Goal: Task Accomplishment & Management: Complete application form

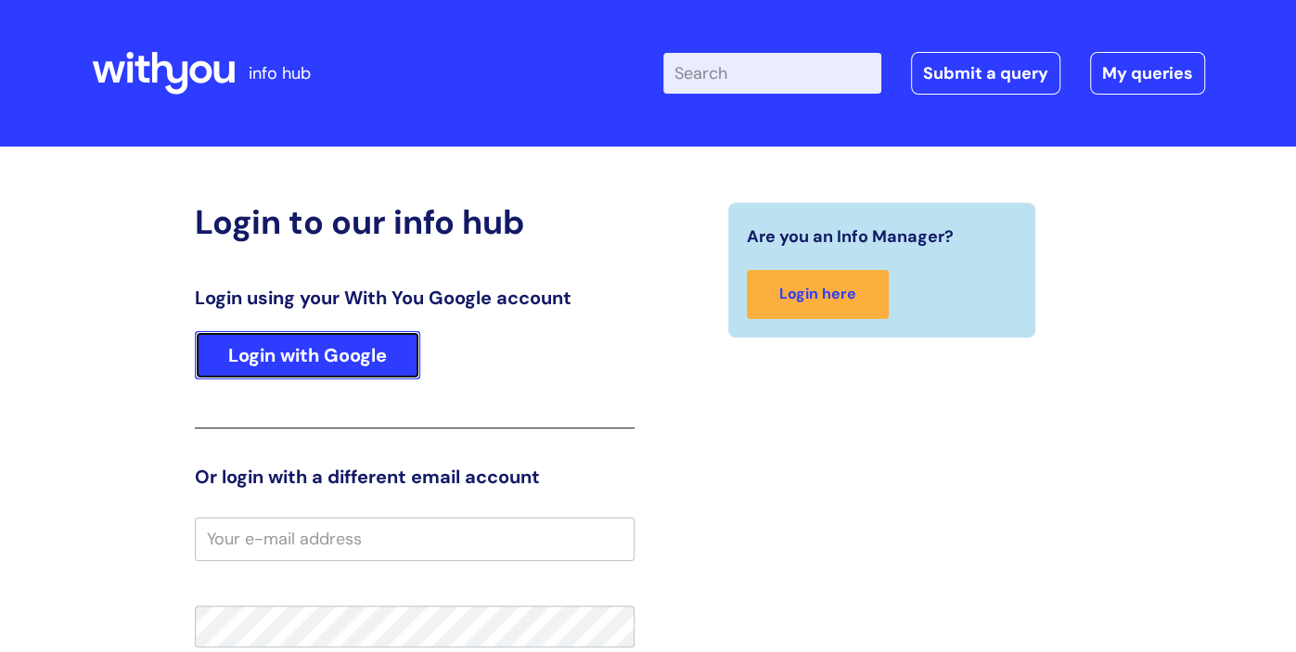
click at [325, 344] on link "Login with Google" at bounding box center [307, 355] width 225 height 48
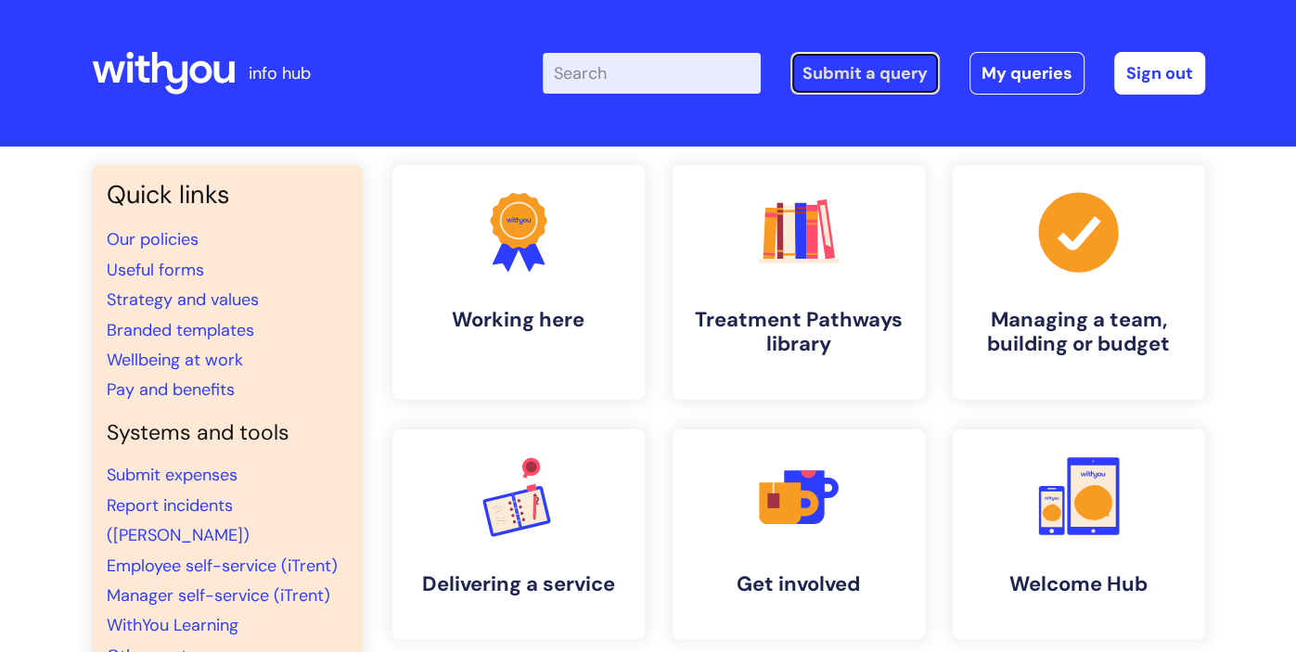
click at [842, 71] on link "Submit a query" at bounding box center [864, 73] width 149 height 43
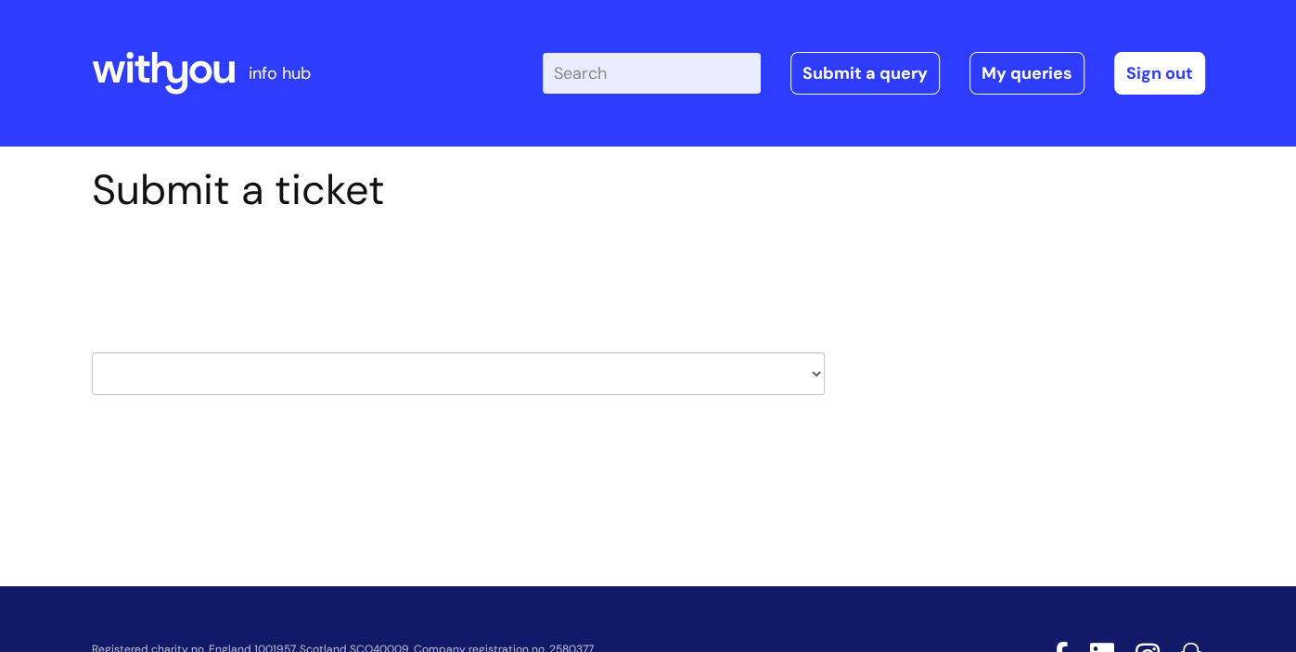
click at [612, 367] on select "HR / People IT and Support Clinical Drug Alerts Finance Accounts Data Support T…" at bounding box center [458, 374] width 733 height 43
select select "payroll"
click at [92, 353] on select "HR / People IT and Support Clinical Drug Alerts Finance Accounts Data Support T…" at bounding box center [458, 374] width 733 height 43
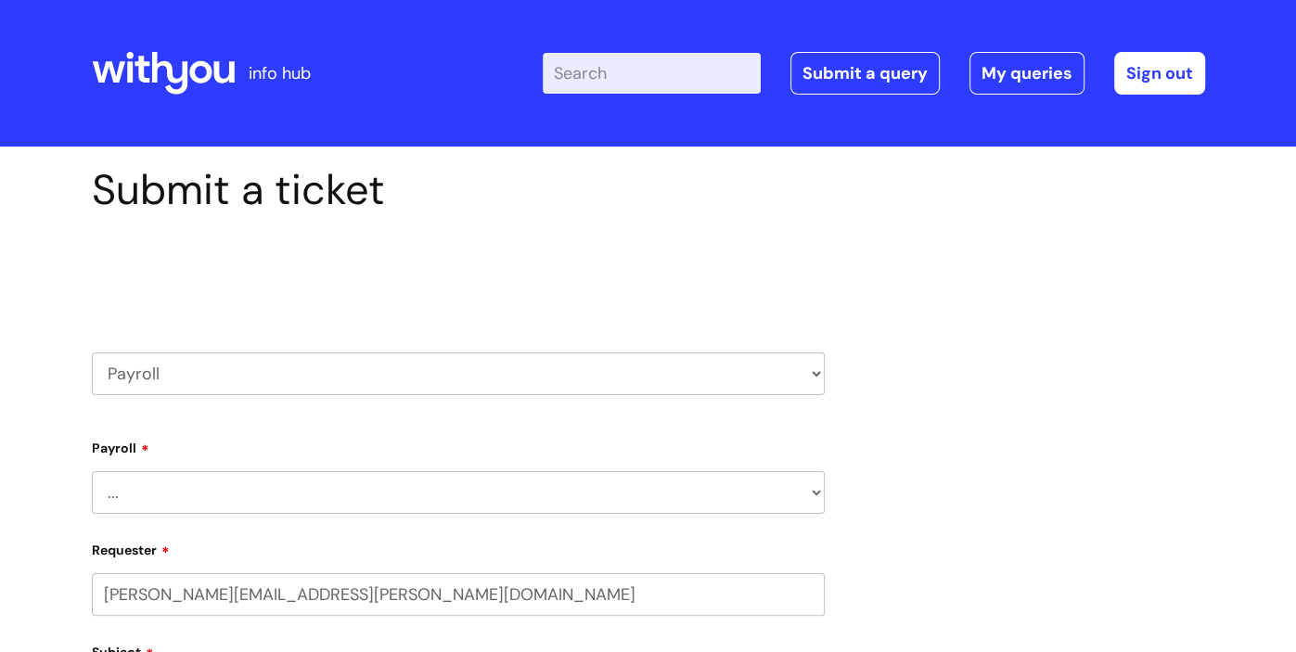
select select "80004157194"
click at [334, 376] on select "HR / People IT and Support Clinical Drug Alerts Finance Accounts Data Support T…" at bounding box center [458, 374] width 733 height 43
select select "systems"
click at [92, 353] on select "HR / People IT and Support Clinical Drug Alerts Finance Accounts Data Support T…" at bounding box center [458, 374] width 733 height 43
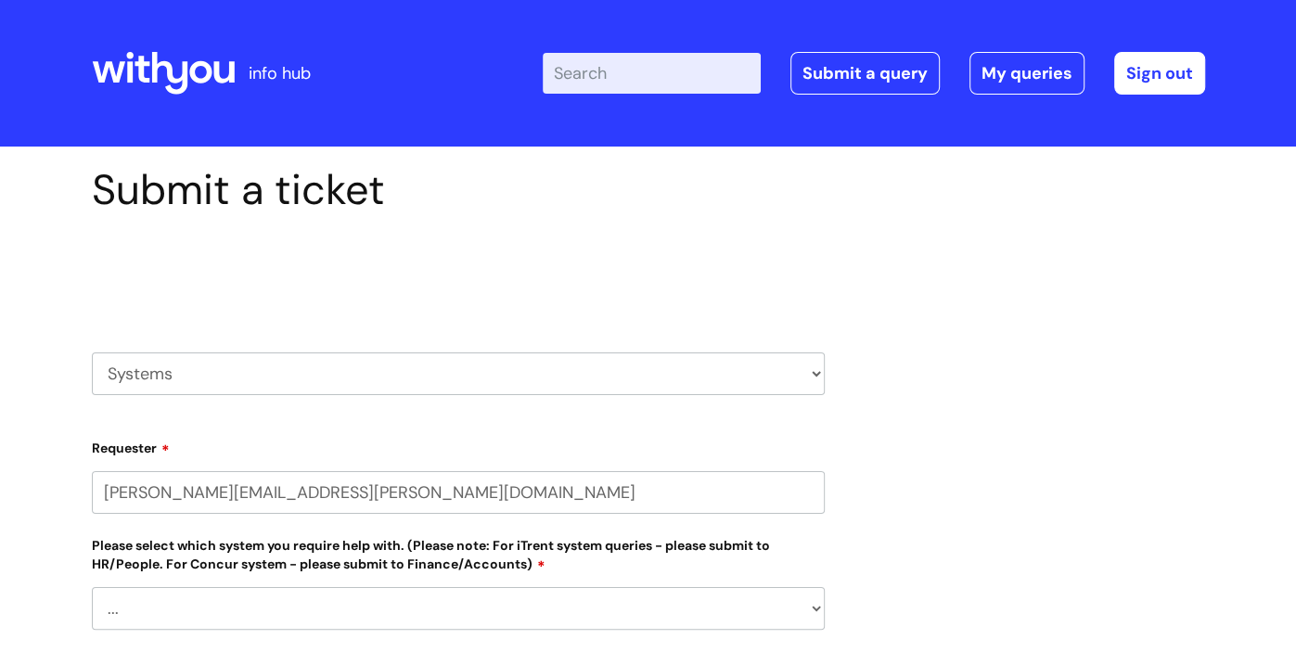
select select "80004157194"
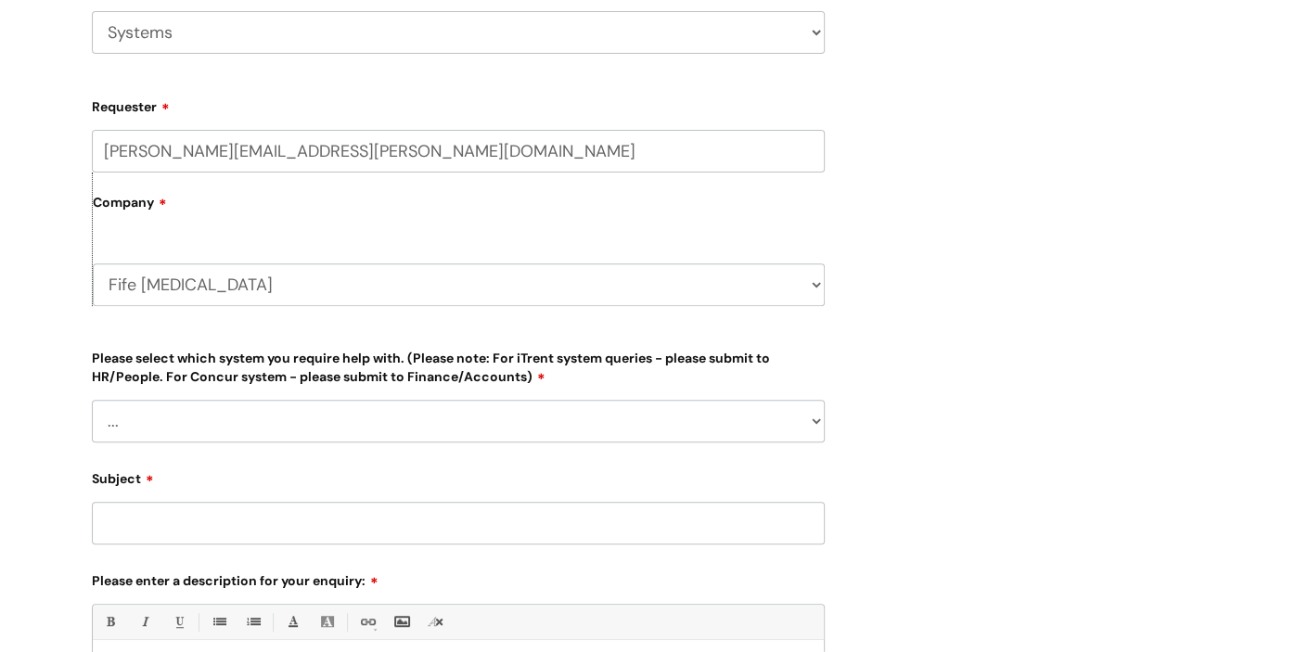
scroll to position [345, 0]
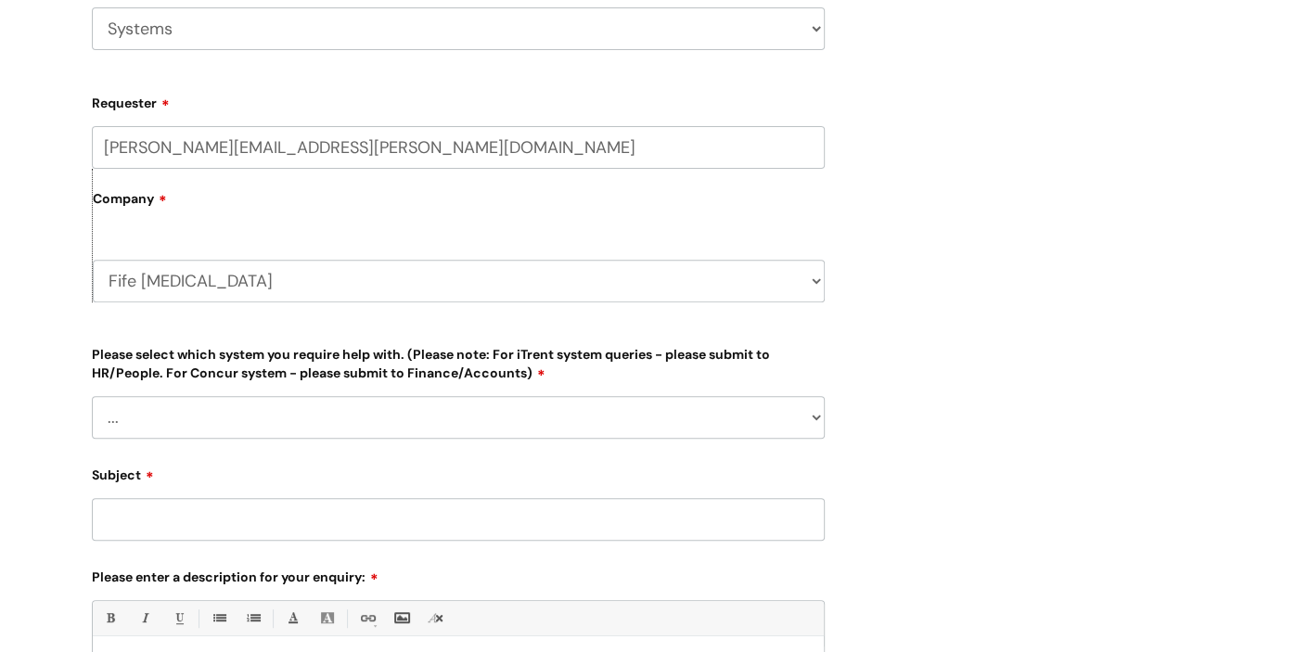
click at [416, 415] on select "... [PERSON_NAME] Helpdesk [DATE][DOMAIN_NAME] Nebula fault ILLY CarePath fault…" at bounding box center [458, 417] width 733 height 43
select select "Something else"
click at [92, 396] on select "... [PERSON_NAME] Helpdesk [DATE][DOMAIN_NAME] Nebula fault ILLY CarePath fault…" at bounding box center [458, 417] width 733 height 43
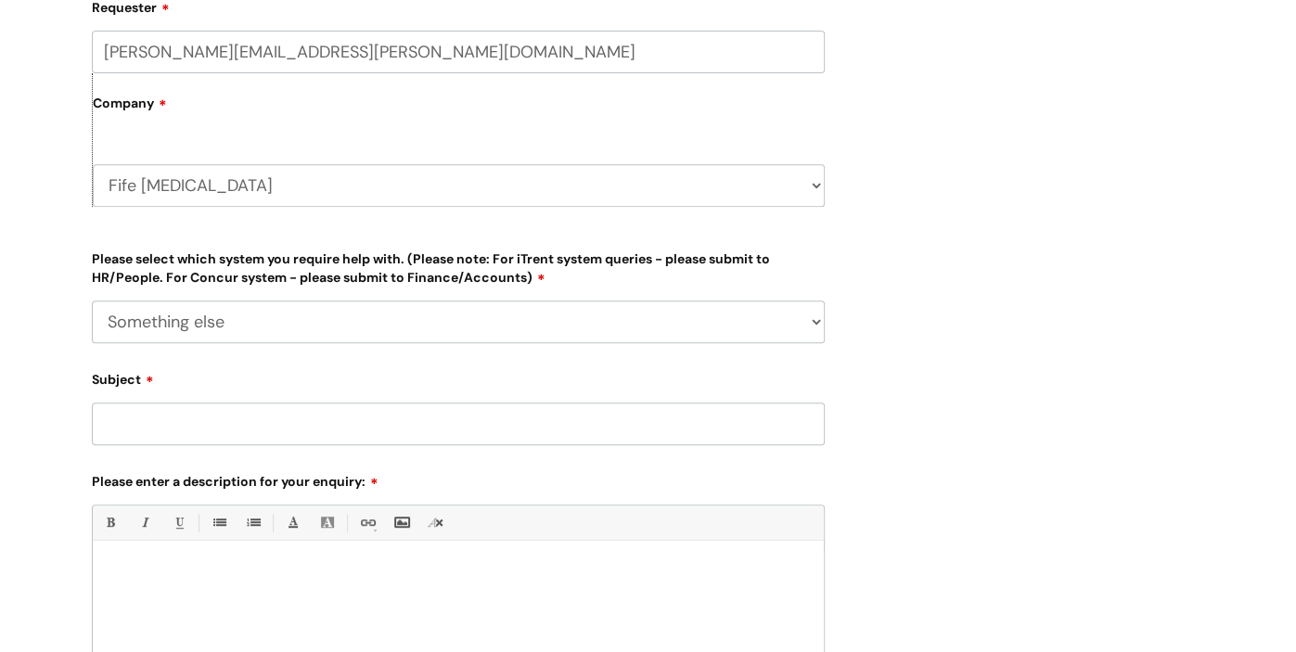
scroll to position [514, 0]
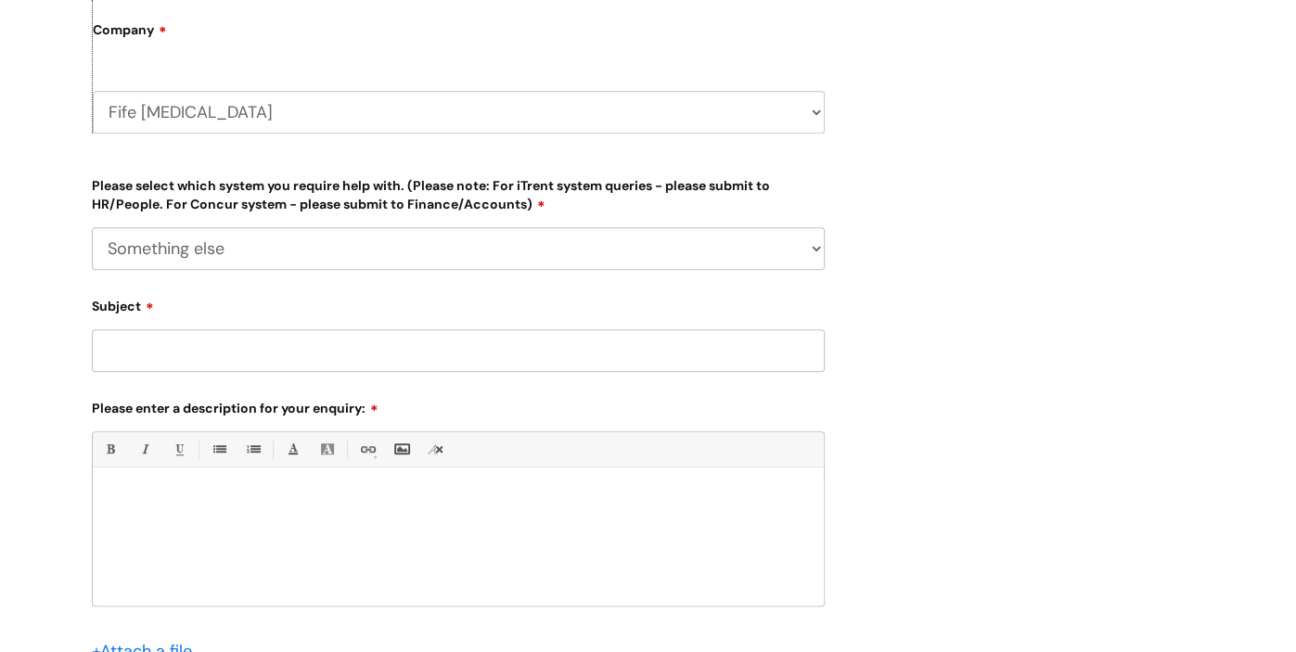
click at [248, 356] on input "Subject" at bounding box center [458, 350] width 733 height 43
type input "Concur problem"
click at [139, 482] on div at bounding box center [458, 542] width 731 height 128
click at [1130, 190] on div "Submit a ticket Select issue type HR / People IT and Support Clinical Drug Aler…" at bounding box center [648, 216] width 1141 height 1131
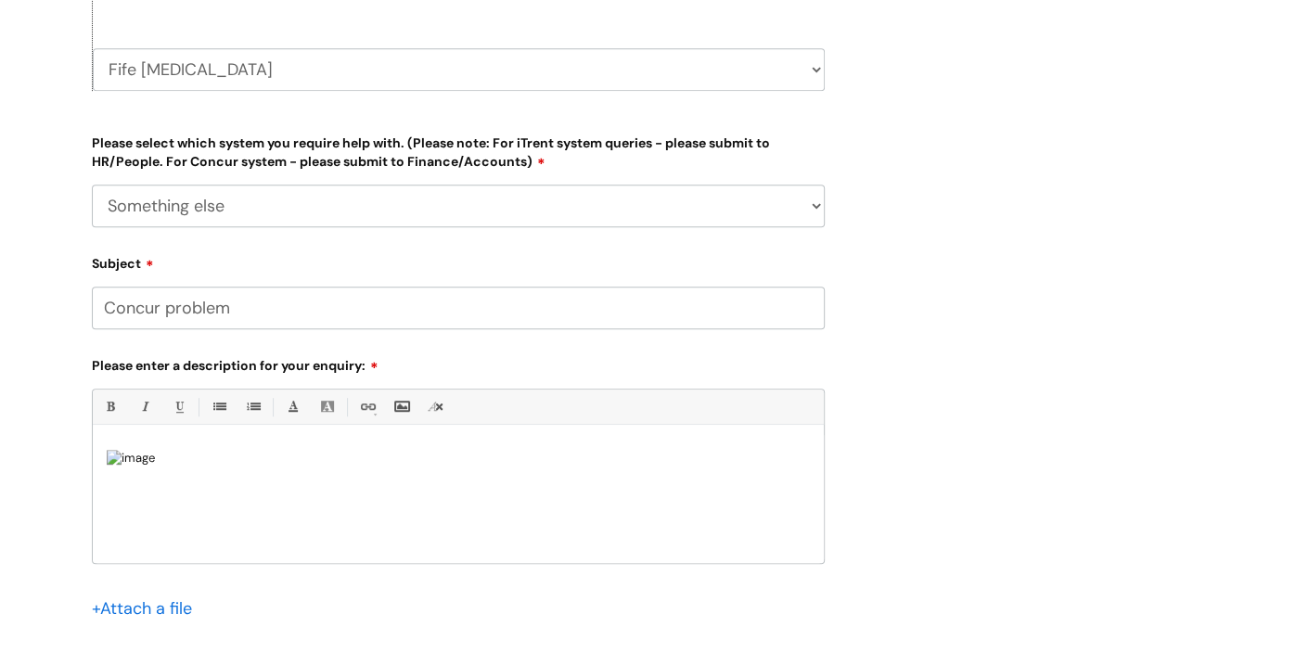
drag, startPoint x: 1062, startPoint y: 272, endPoint x: 1070, endPoint y: 293, distance: 22.6
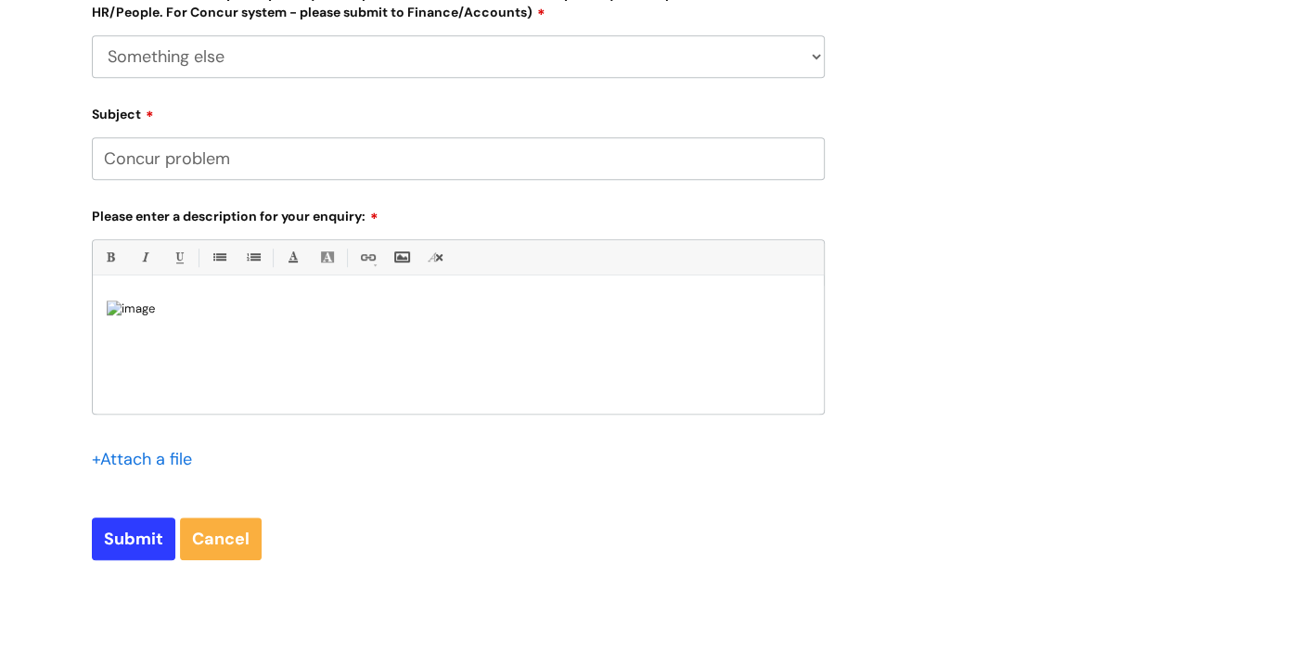
scroll to position [0, 0]
click at [154, 292] on div at bounding box center [458, 350] width 731 height 128
click at [154, 289] on div at bounding box center [458, 350] width 731 height 128
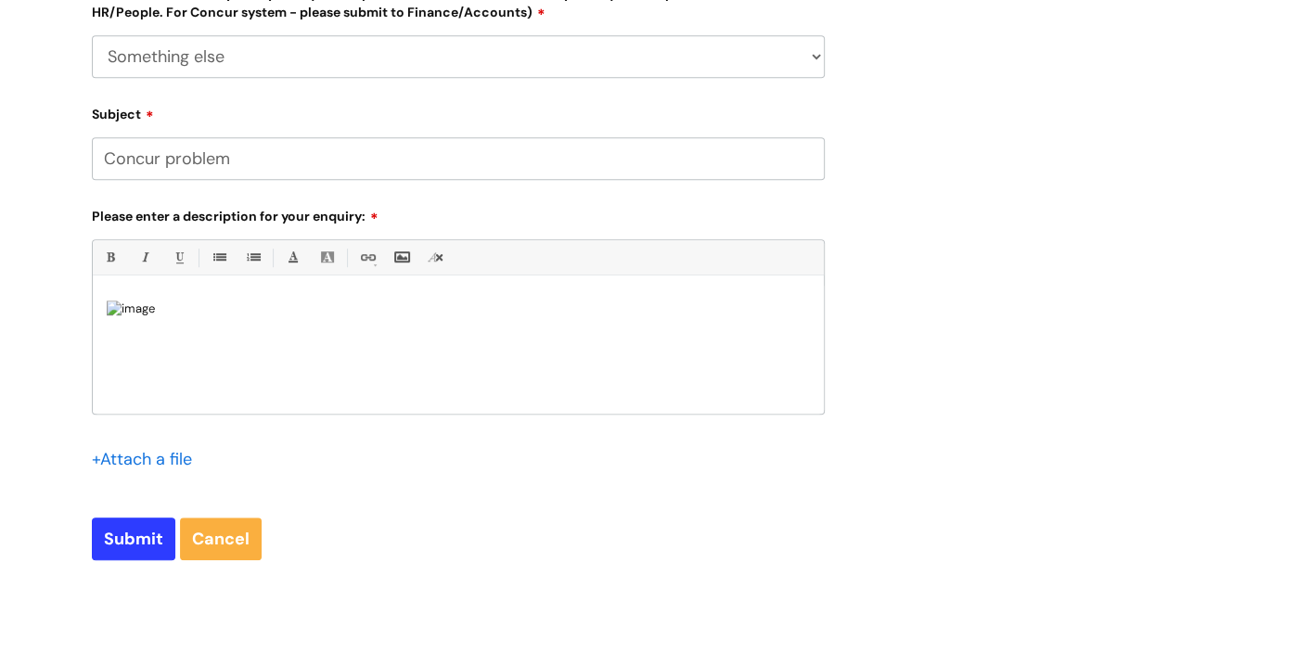
click at [154, 289] on div at bounding box center [458, 350] width 731 height 128
click at [154, 317] on img at bounding box center [131, 309] width 48 height 17
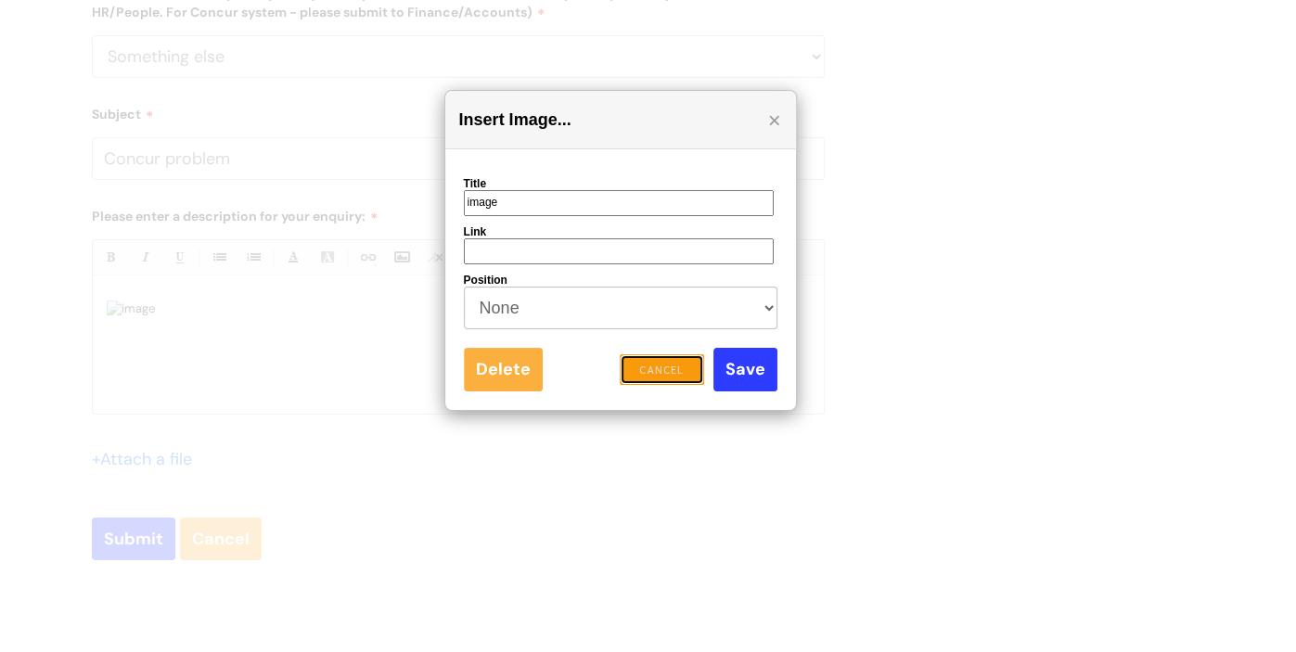
click at [642, 369] on link "Cancel" at bounding box center [661, 370] width 83 height 32
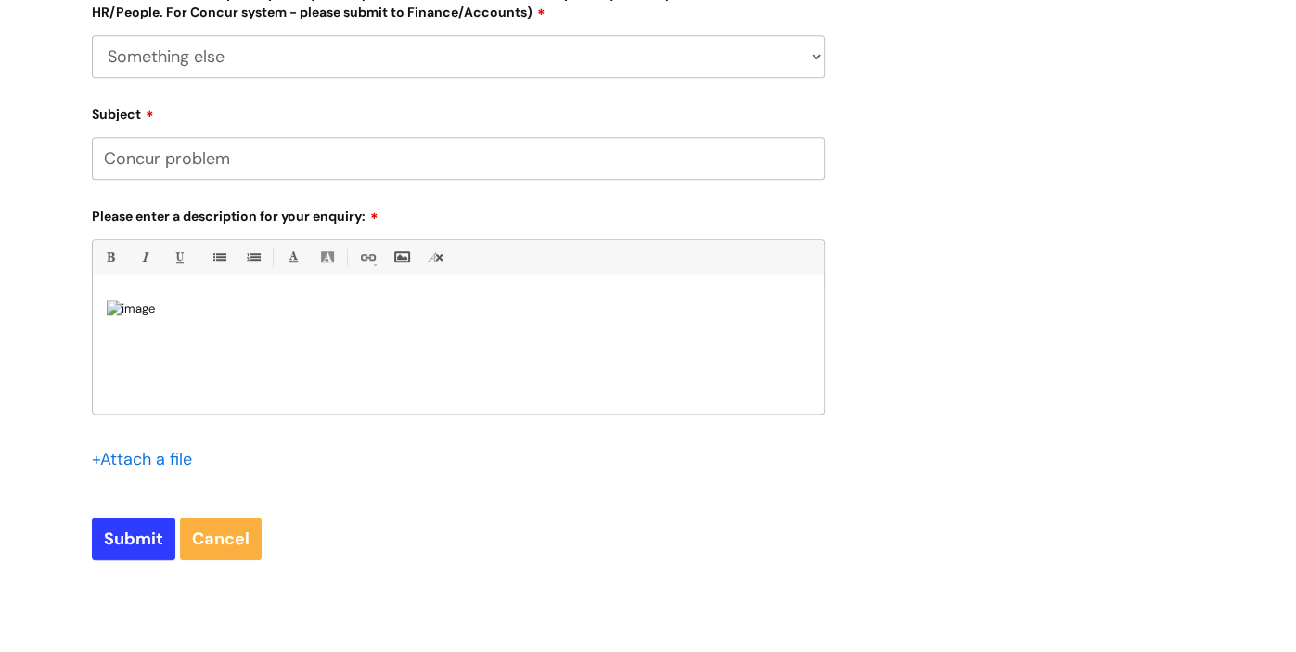
click at [523, 292] on div at bounding box center [458, 350] width 731 height 128
click at [524, 288] on div at bounding box center [458, 350] width 731 height 128
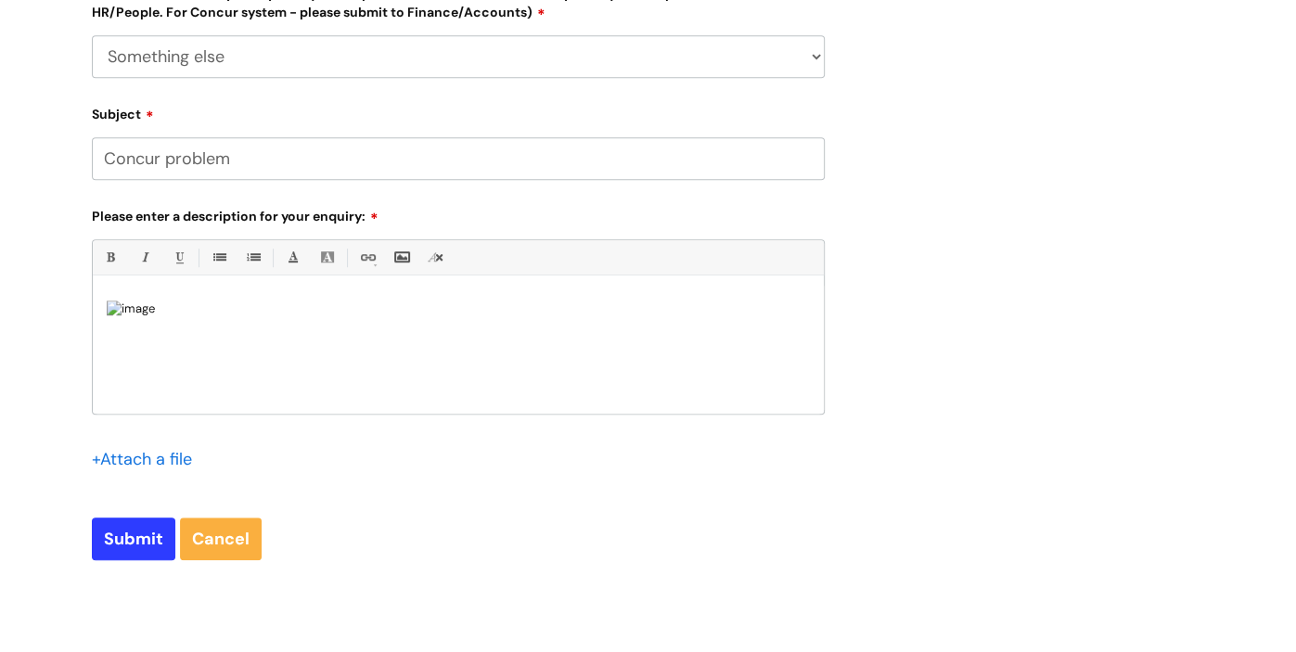
click at [155, 317] on img at bounding box center [131, 309] width 48 height 17
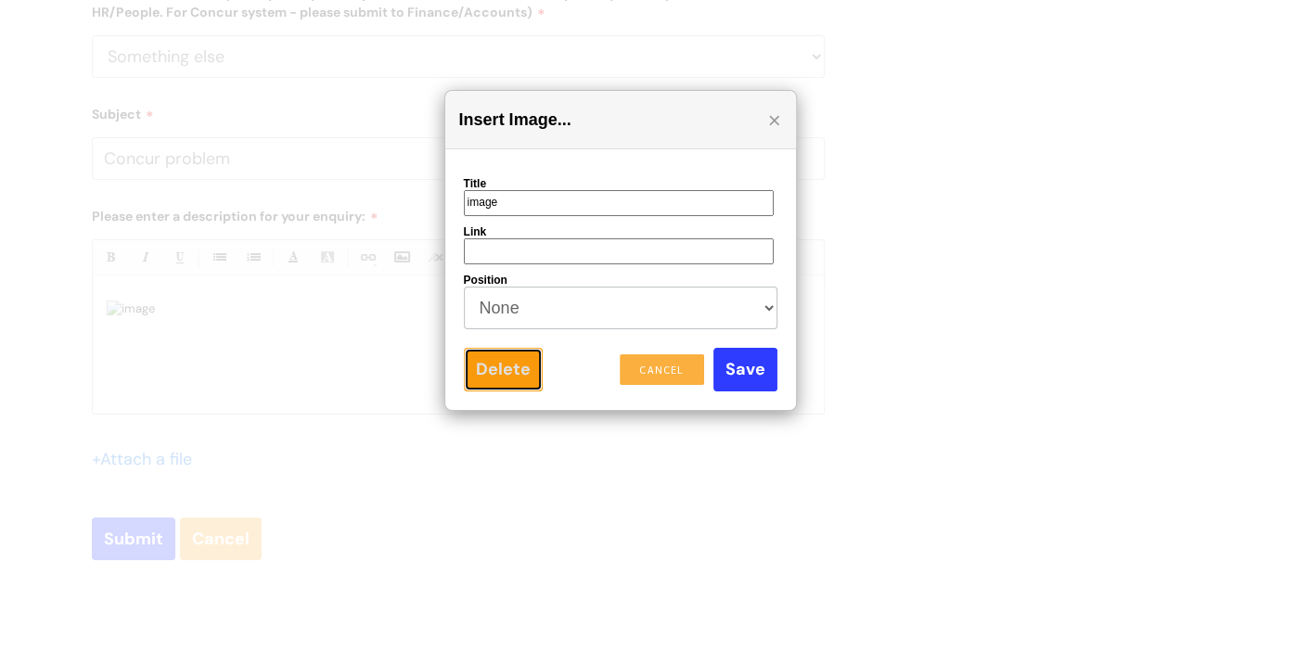
click at [489, 362] on link "Delete" at bounding box center [503, 369] width 79 height 43
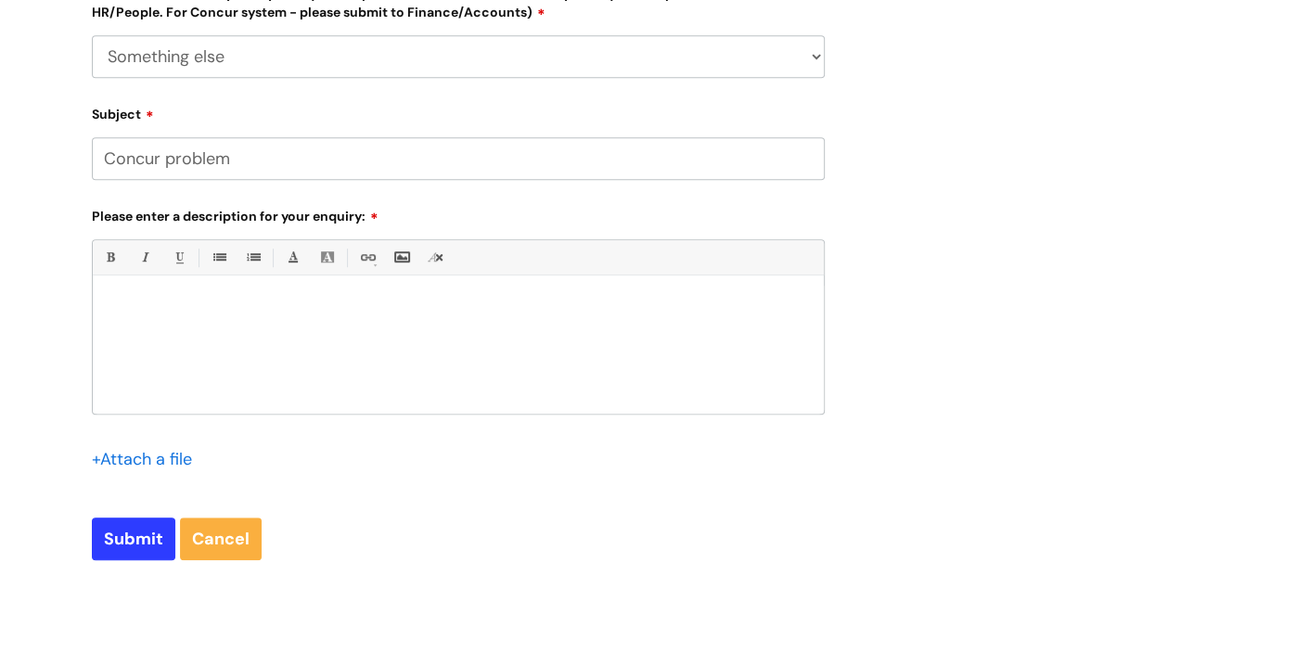
click at [244, 289] on div at bounding box center [458, 350] width 731 height 128
click at [577, 335] on div "I cannot find my manager, Gareth Balmer, to select him as authoriser" at bounding box center [458, 350] width 731 height 128
click at [557, 302] on p "I cannot find my manager, Gareth Balmer, to select him as authoriser" at bounding box center [458, 308] width 703 height 17
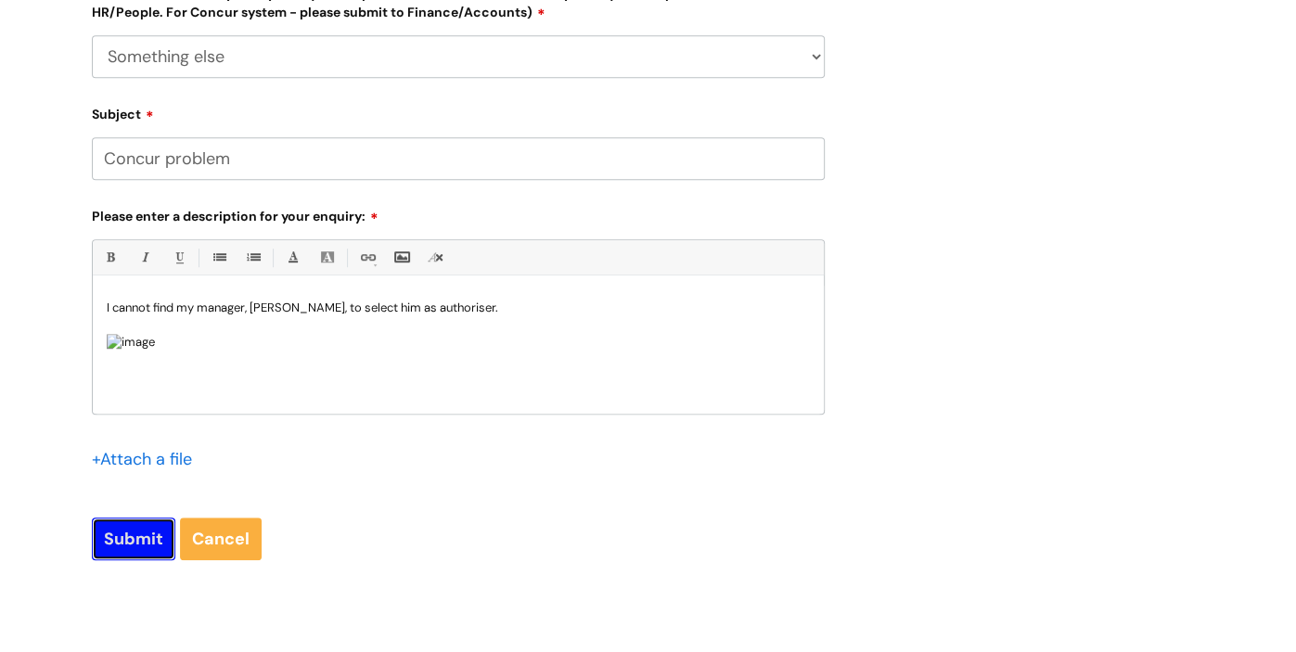
click at [144, 541] on input "Submit" at bounding box center [133, 539] width 83 height 43
type input "Please Wait..."
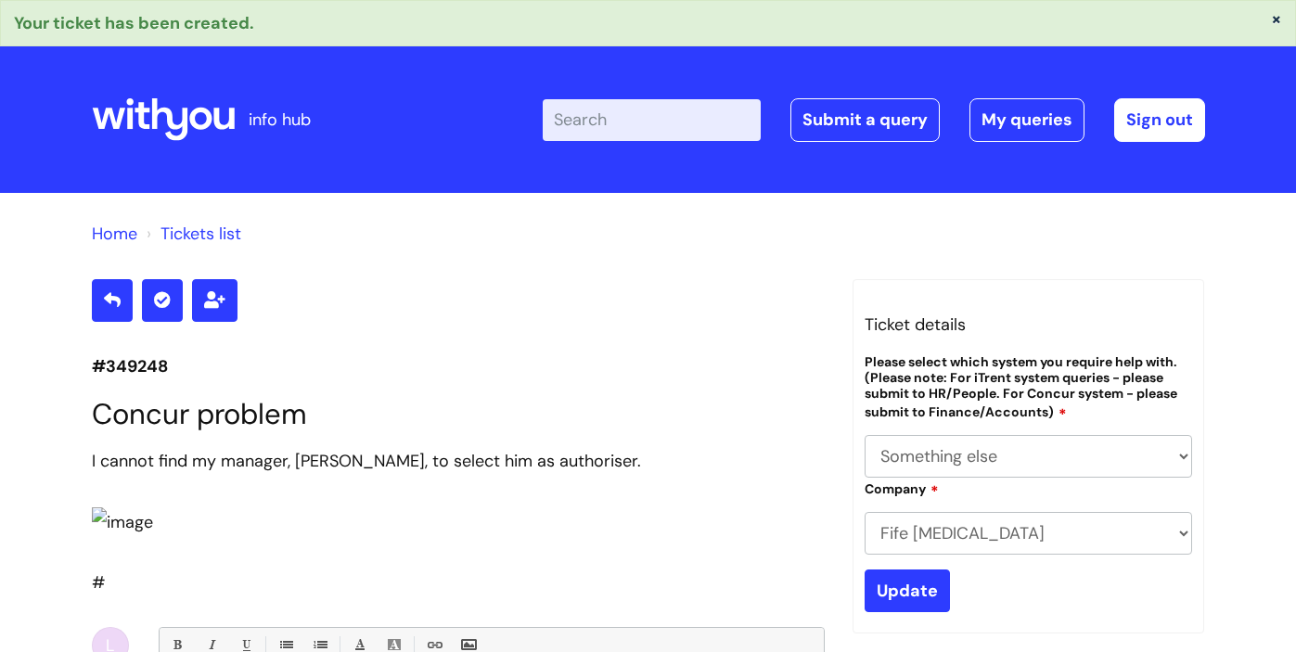
select select "Something else"
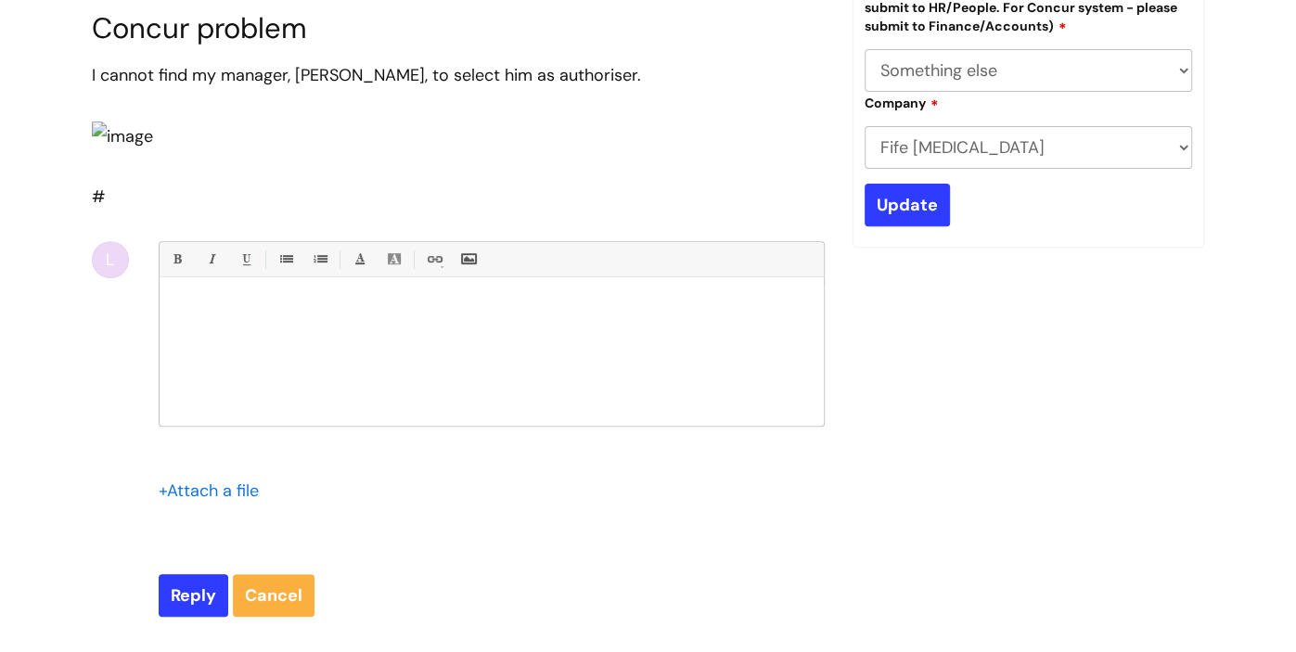
scroll to position [154, 0]
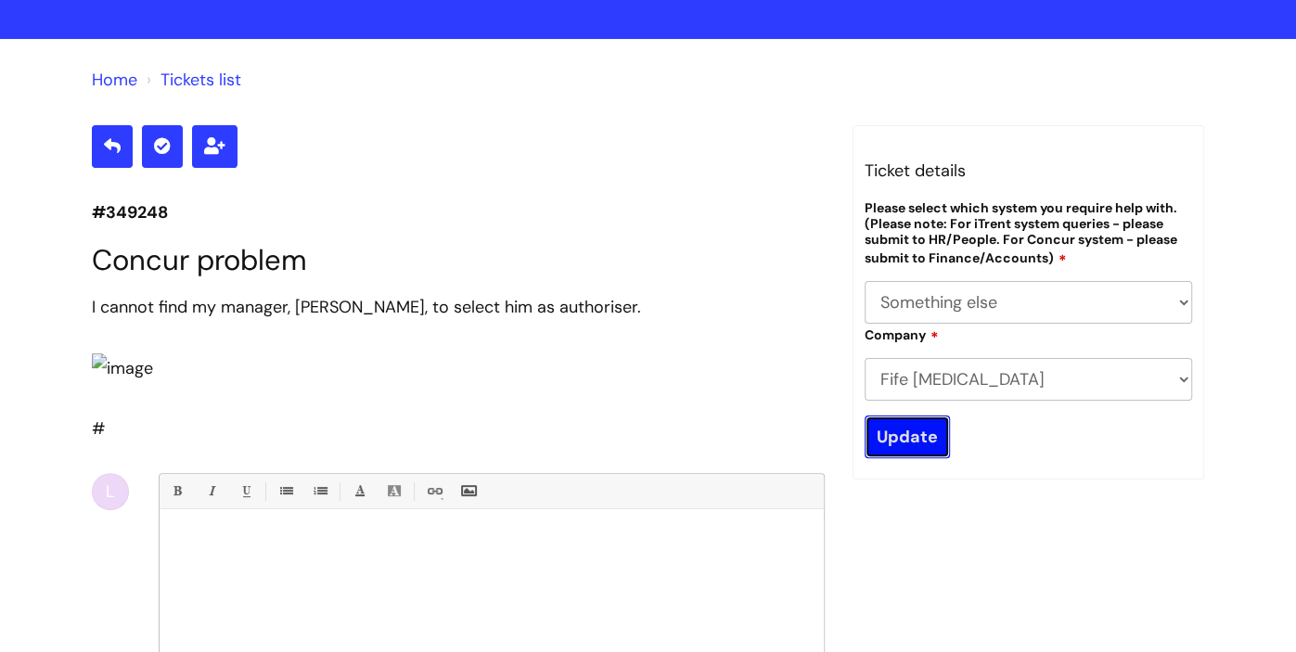
click at [915, 440] on input "Update" at bounding box center [907, 437] width 85 height 43
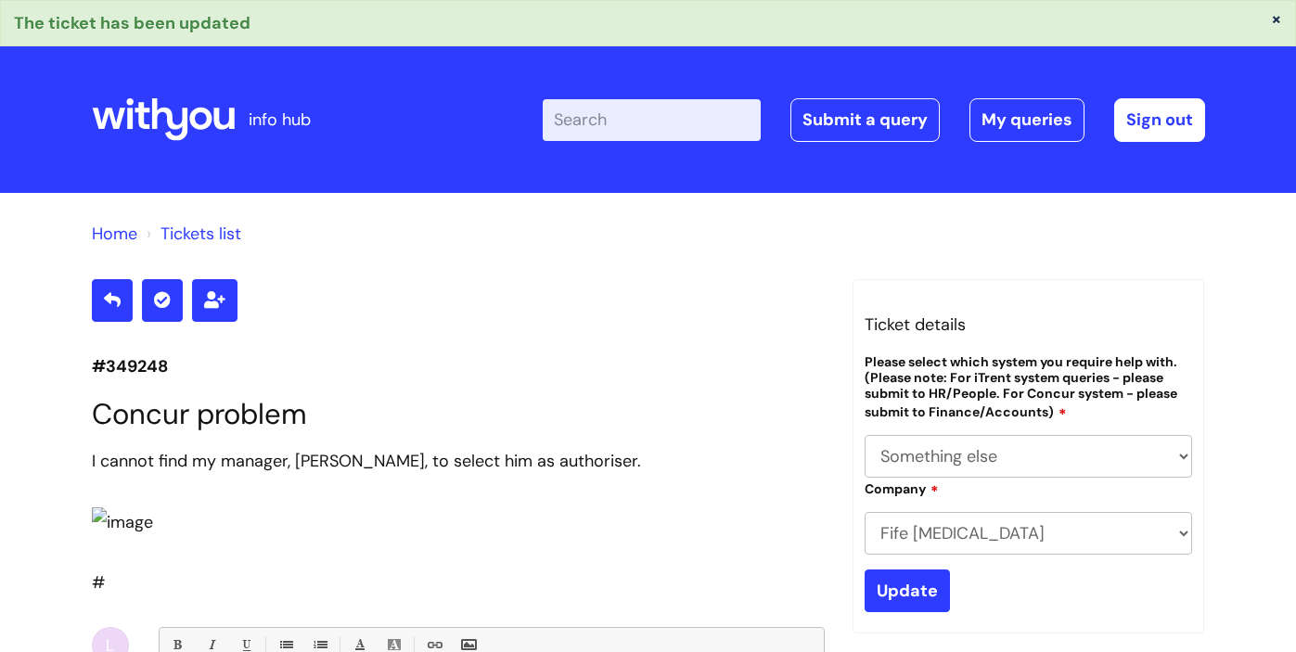
select select "Something else"
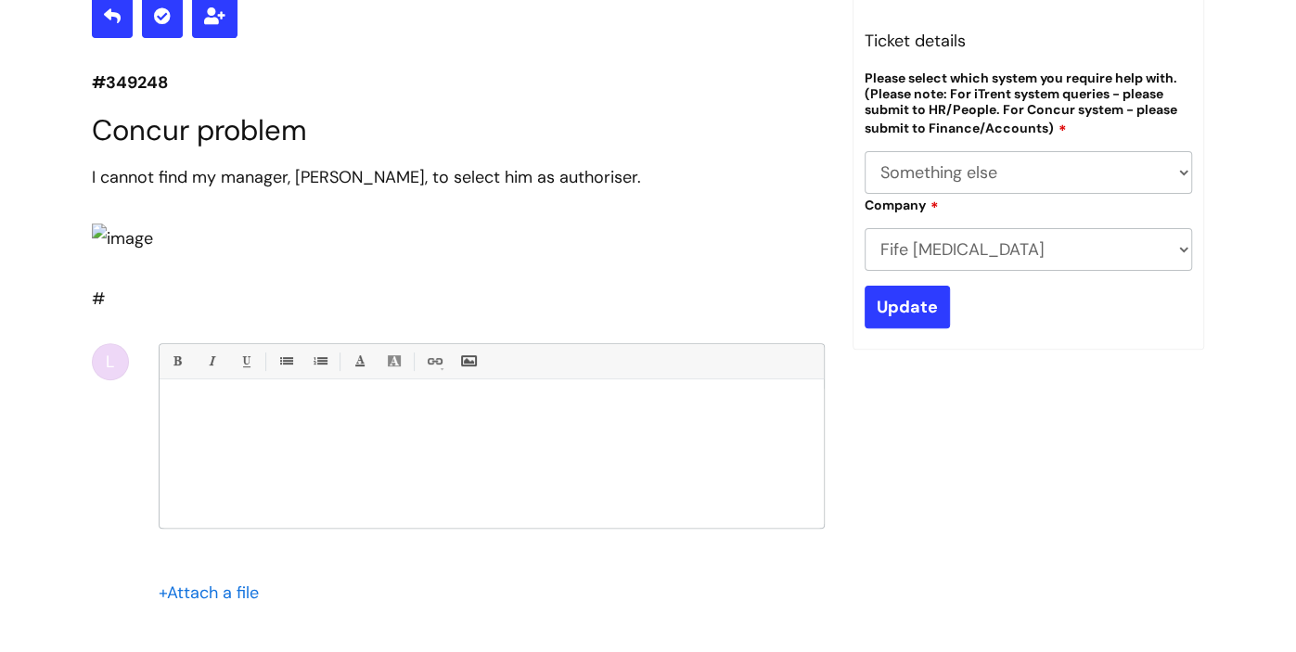
scroll to position [116, 0]
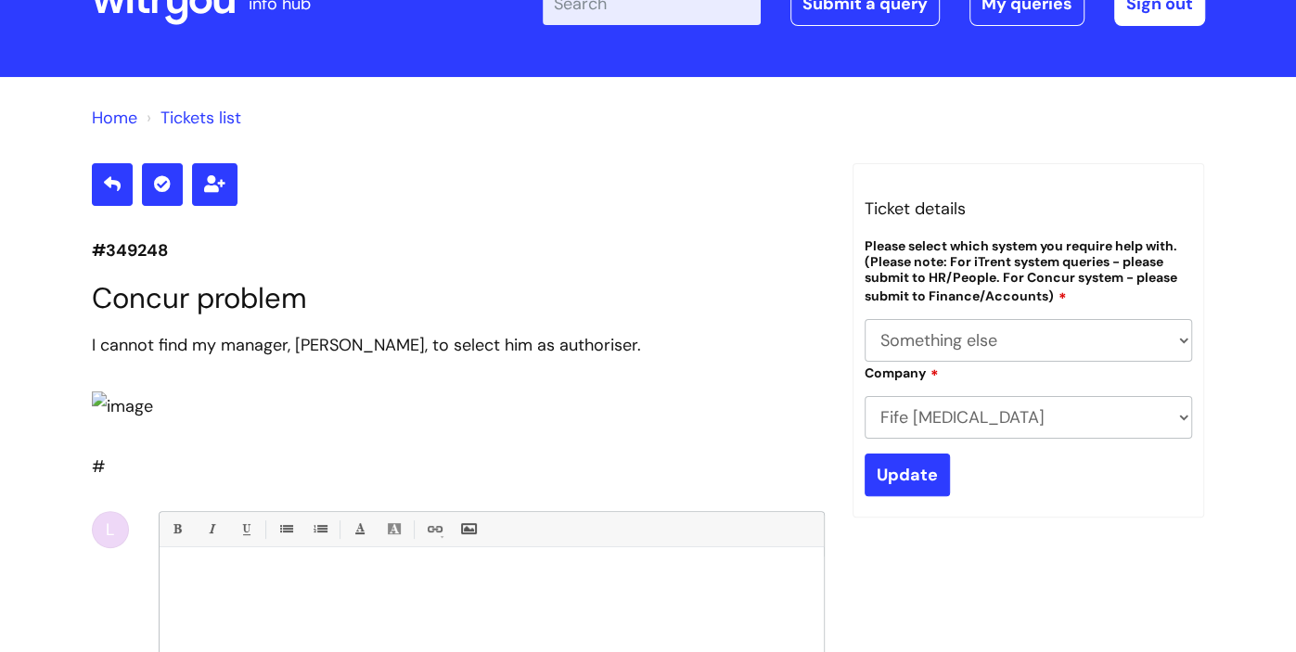
click at [912, 350] on select "... Ulysses Helpdesk Monday.com Nebula fault ILLY CarePath fault Halo fault E-c…" at bounding box center [1029, 340] width 328 height 43
click at [865, 319] on select "... Ulysses Helpdesk Monday.com Nebula fault ILLY CarePath fault Halo fault E-c…" at bounding box center [1029, 340] width 328 height 43
click at [1075, 333] on select "... Ulysses Helpdesk Monday.com Nebula fault ILLY CarePath fault Halo fault E-c…" at bounding box center [1029, 340] width 328 height 43
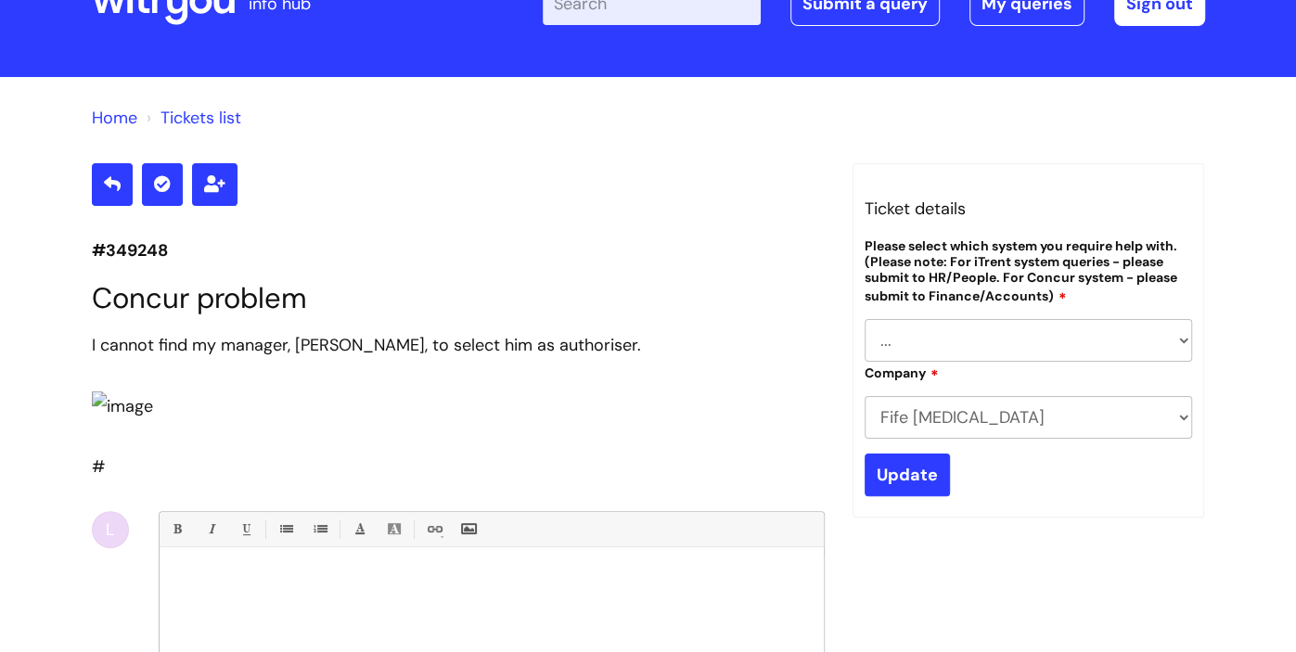
click at [630, 223] on section "#349248 Concur problem I cannot find my manager, Gareth Balmer, to select him a…" at bounding box center [458, 525] width 733 height 724
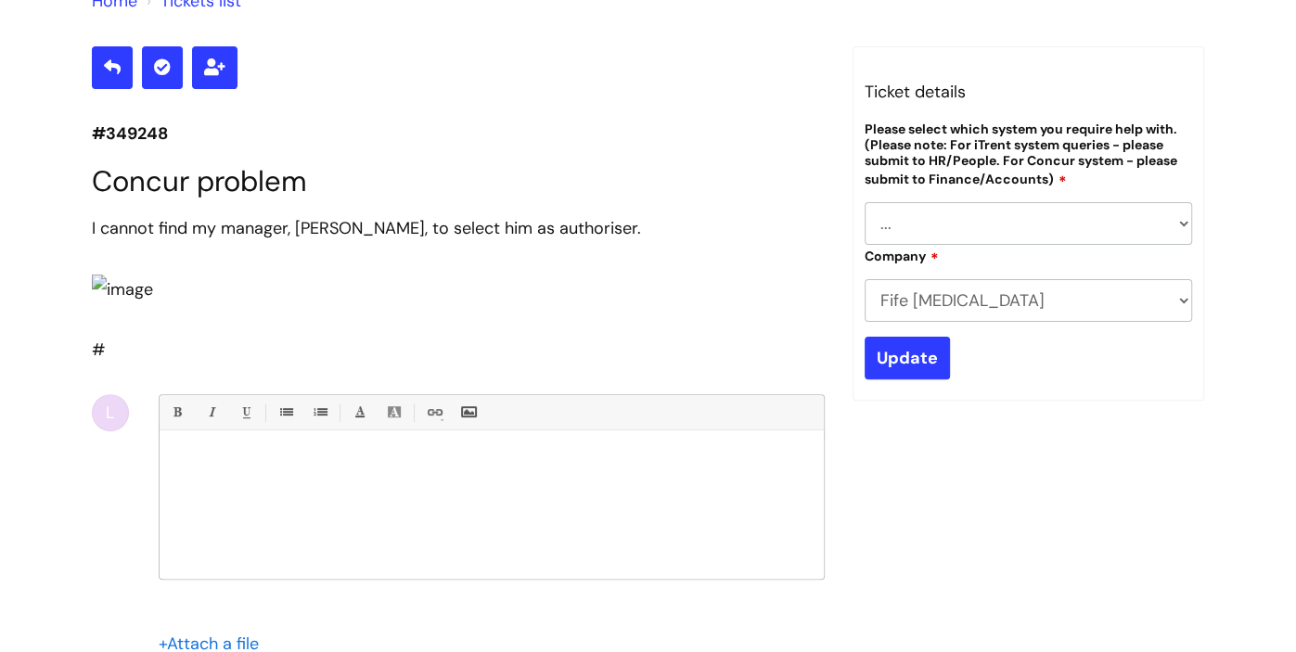
scroll to position [0, 0]
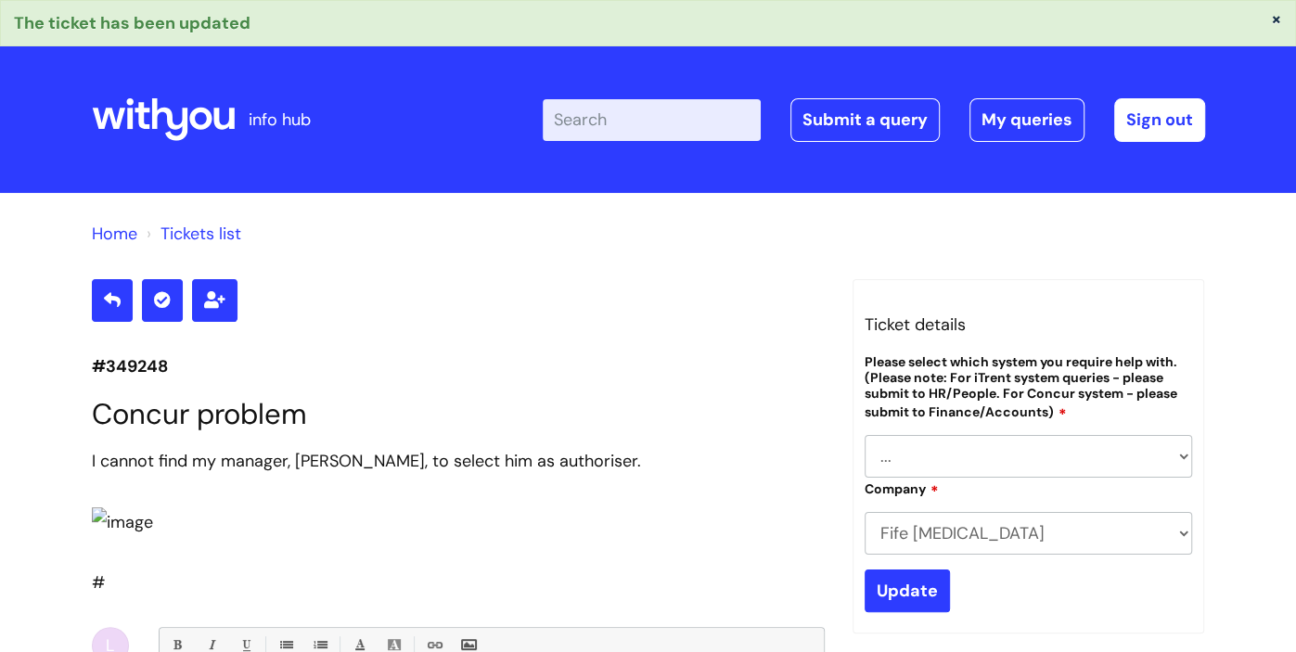
click at [1070, 453] on select "... Ulysses Helpdesk Monday.com Nebula fault ILLY CarePath fault Halo fault E-c…" at bounding box center [1029, 456] width 328 height 43
select select "Something else"
click at [865, 435] on select "... Ulysses Helpdesk Monday.com Nebula fault ILLY CarePath fault Halo fault E-c…" at bounding box center [1029, 456] width 328 height 43
click at [1032, 595] on div "Update" at bounding box center [1029, 591] width 328 height 43
click at [879, 596] on input "Update" at bounding box center [907, 591] width 85 height 43
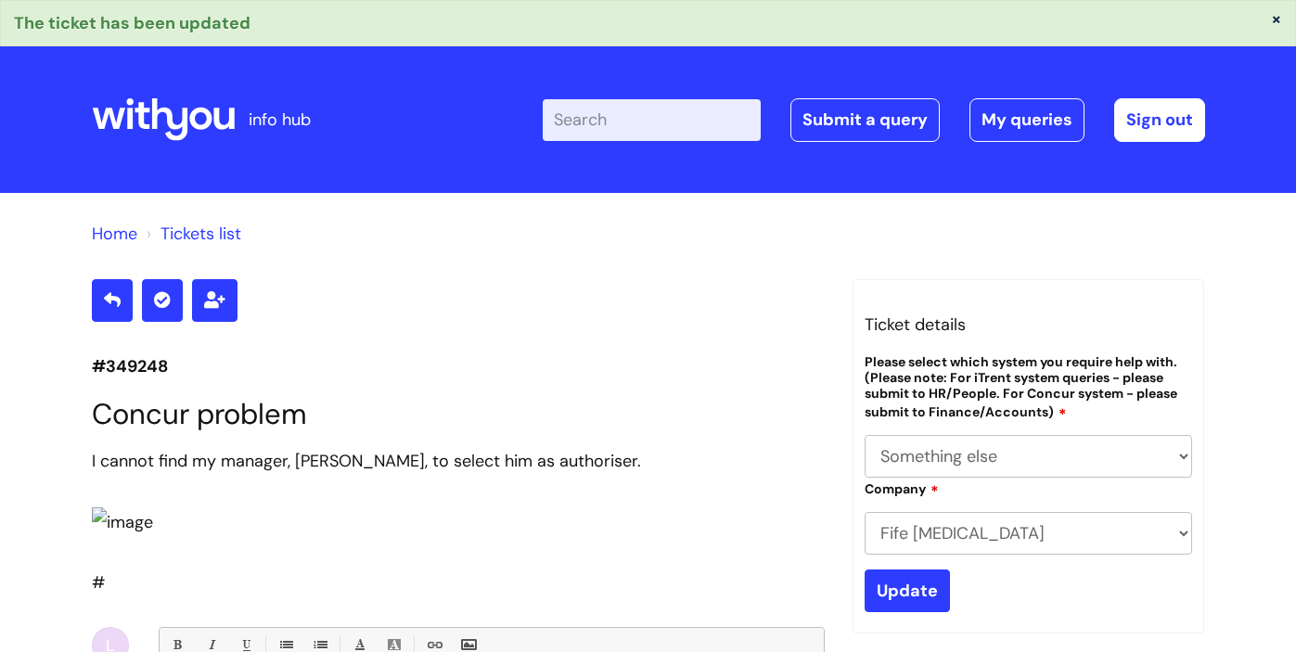
select select "Something else"
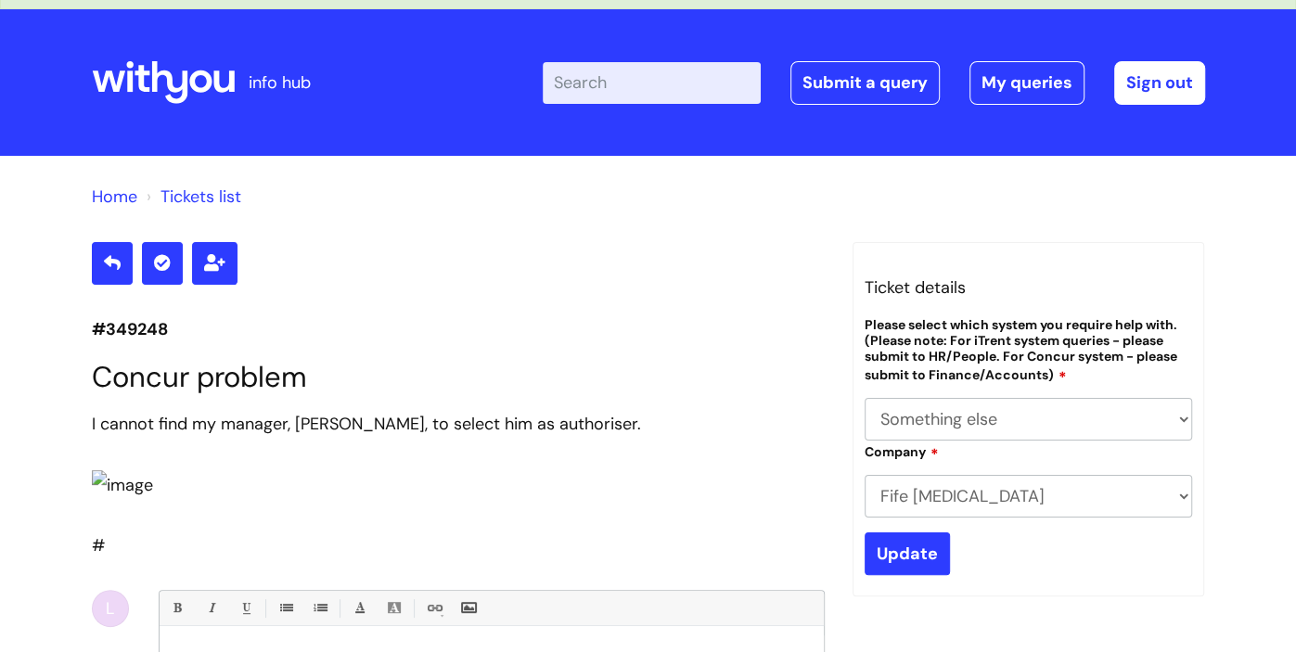
scroll to position [36, 0]
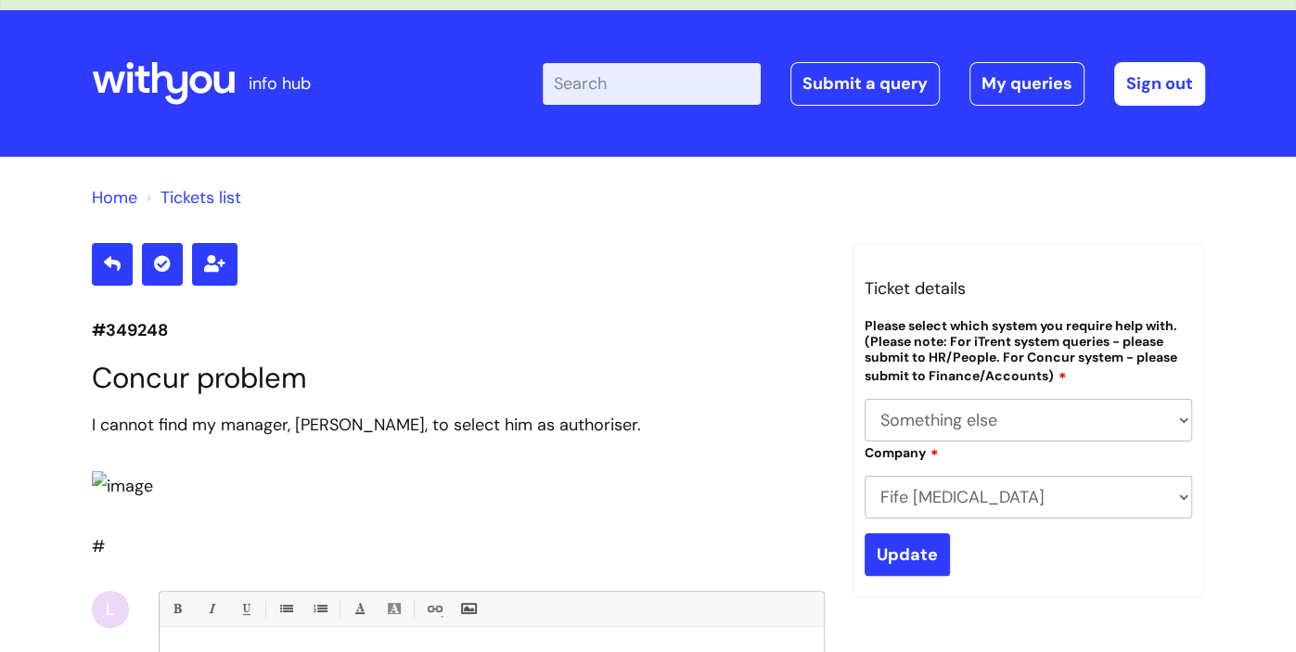
click at [932, 295] on h3 "Ticket details" at bounding box center [1029, 289] width 328 height 30
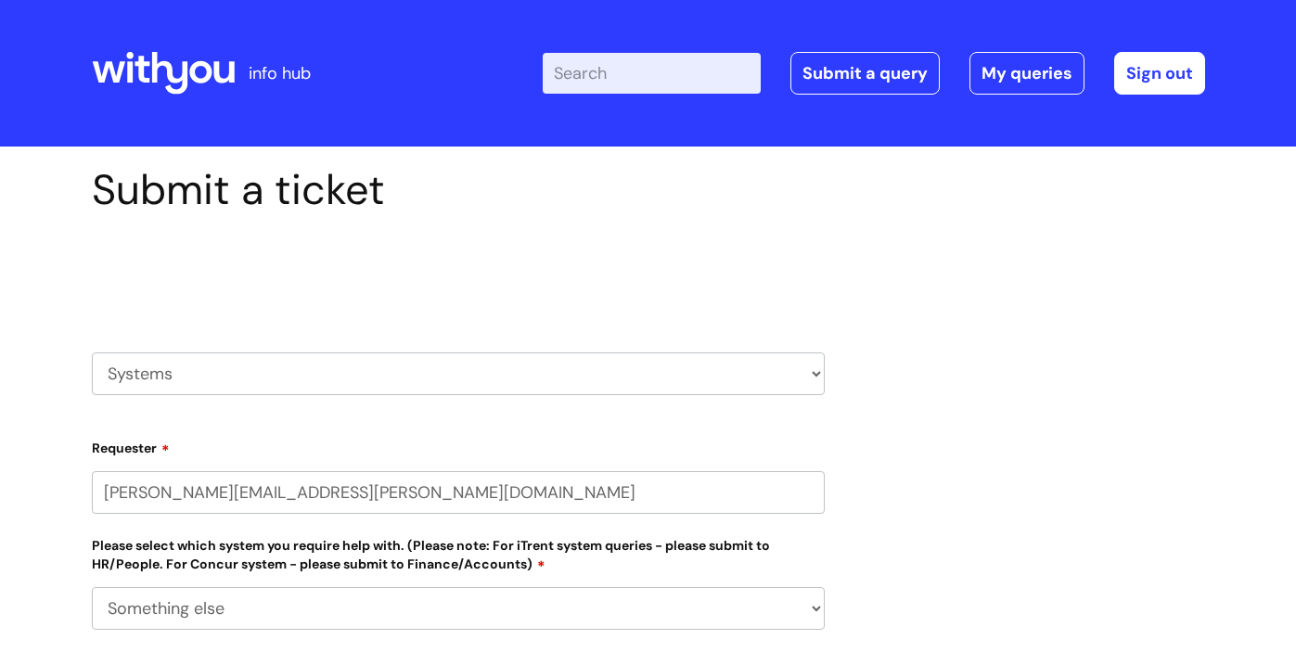
select select "Something else"
select select "80004157194"
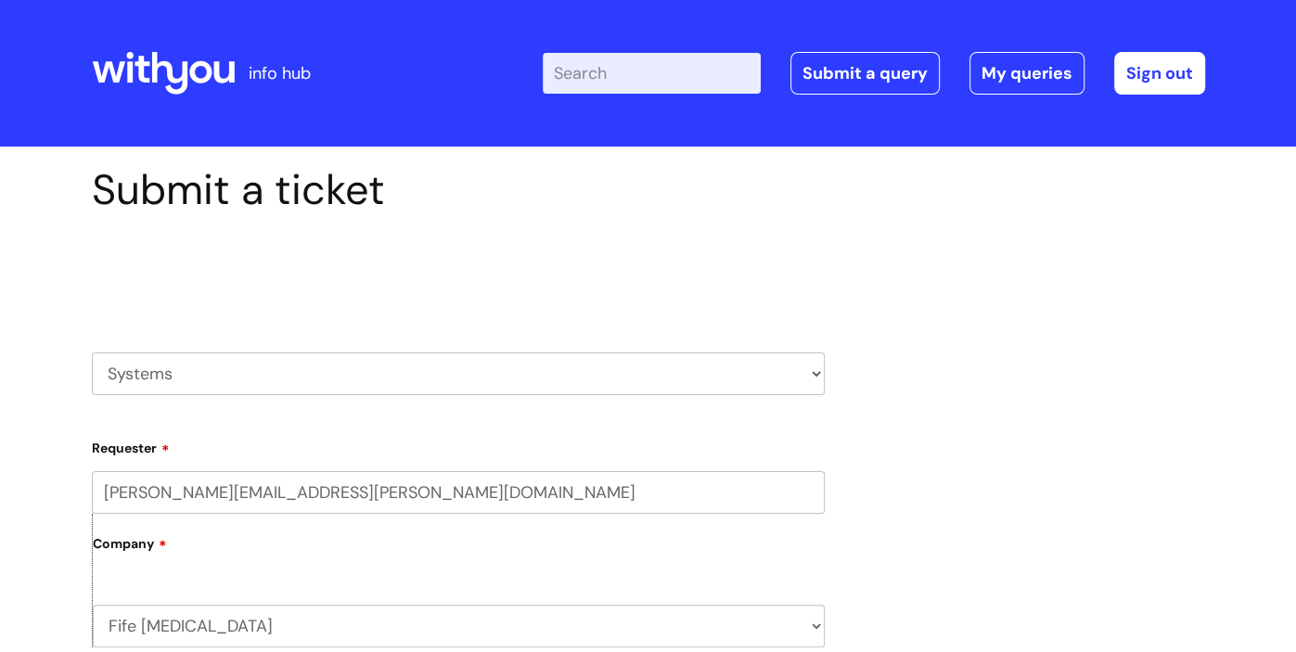
click at [274, 374] on select "HR / People IT and Support Clinical Drug Alerts Finance Accounts Data Support T…" at bounding box center [458, 374] width 733 height 43
select select "finance_accounts"
click at [92, 353] on select "HR / People IT and Support Clinical Drug Alerts Finance Accounts Data Support T…" at bounding box center [458, 374] width 733 height 43
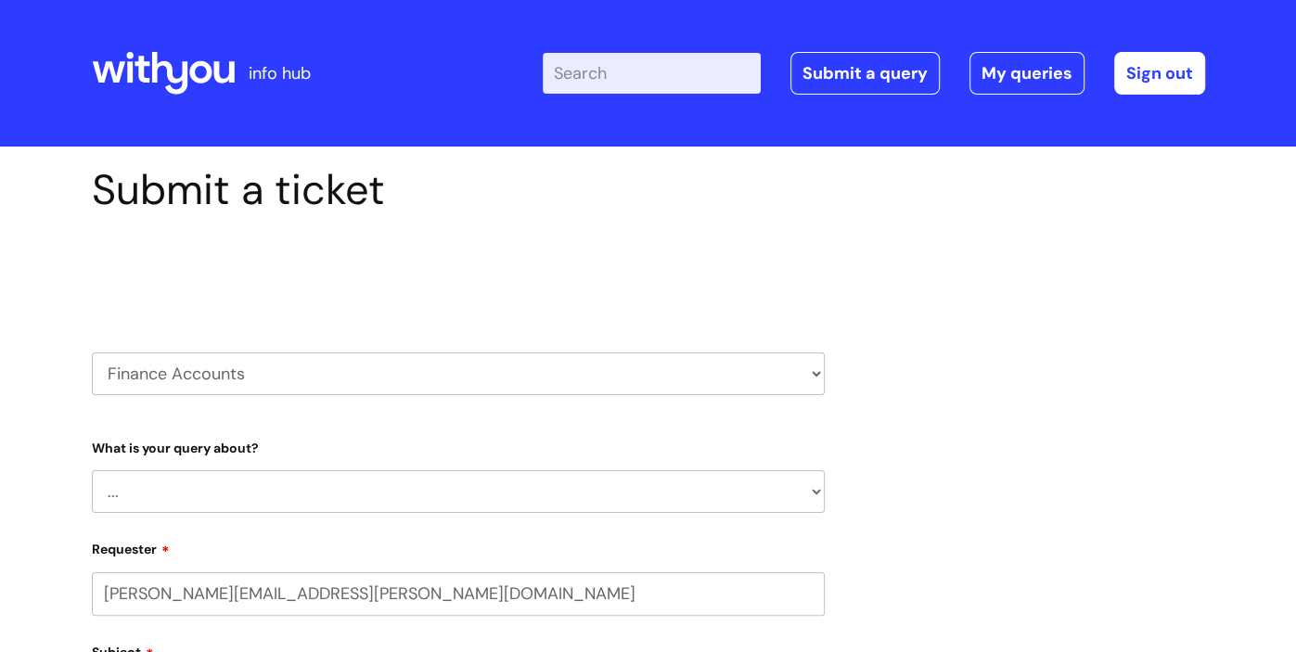
select select "80004157194"
click at [225, 491] on select "... Finance Systems Finance Requests (inc. Expenses) Invoices Research" at bounding box center [458, 491] width 733 height 43
select select "Finance Requests (inc. Expenses)"
click at [92, 470] on select "... Finance Systems Finance Requests (inc. Expenses) Invoices Research" at bounding box center [458, 491] width 733 height 43
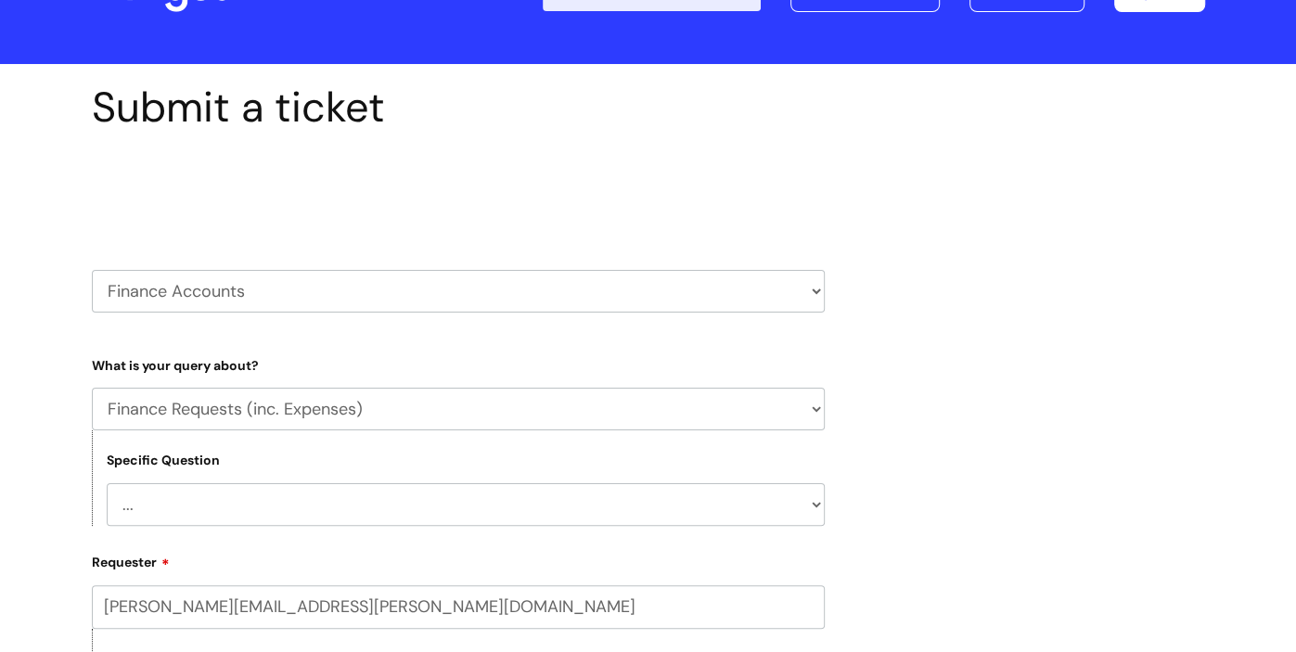
scroll to position [119, 0]
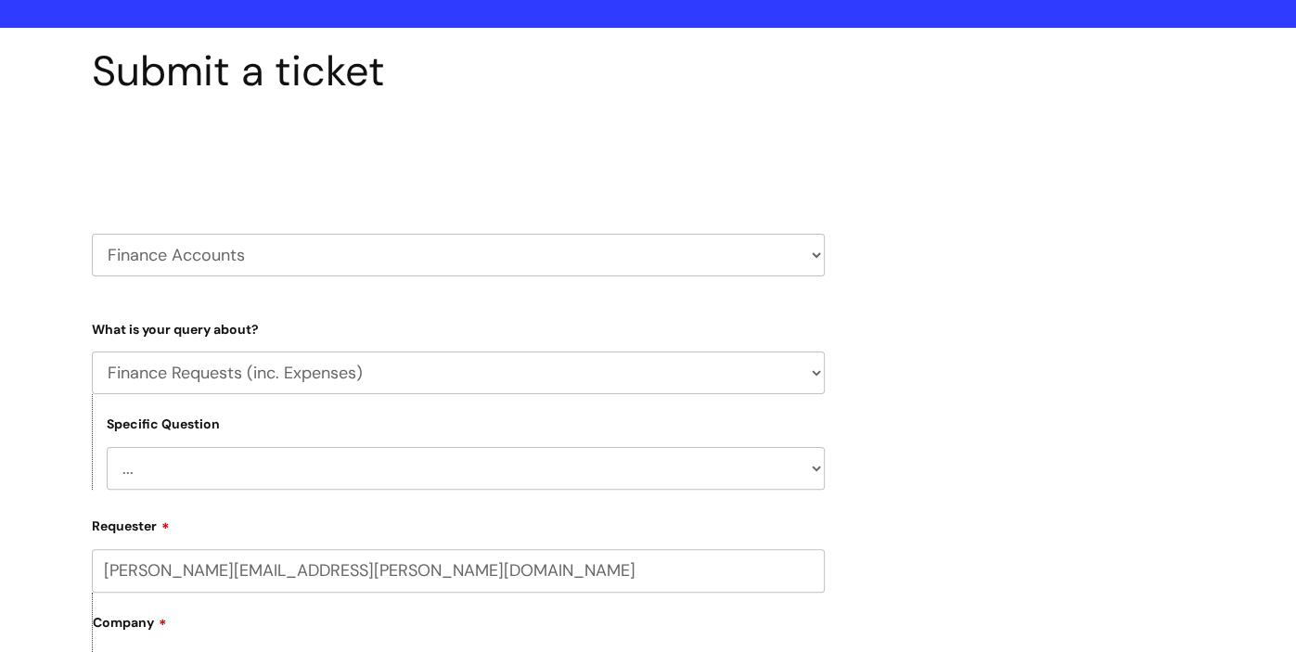
click at [301, 464] on select "... Budgets Expenses Getting Edits/Revisions New Supplier Purchase cards/ Petty…" at bounding box center [466, 468] width 718 height 43
select select "Expenses"
click at [107, 447] on select "... Budgets Expenses Getting Edits/Revisions New Supplier Purchase cards/ Petty…" at bounding box center [466, 468] width 718 height 43
click at [289, 521] on label "Requester" at bounding box center [458, 523] width 733 height 22
click at [289, 549] on input "lesley.pearson@wearewithyou.org.uk" at bounding box center [458, 570] width 733 height 43
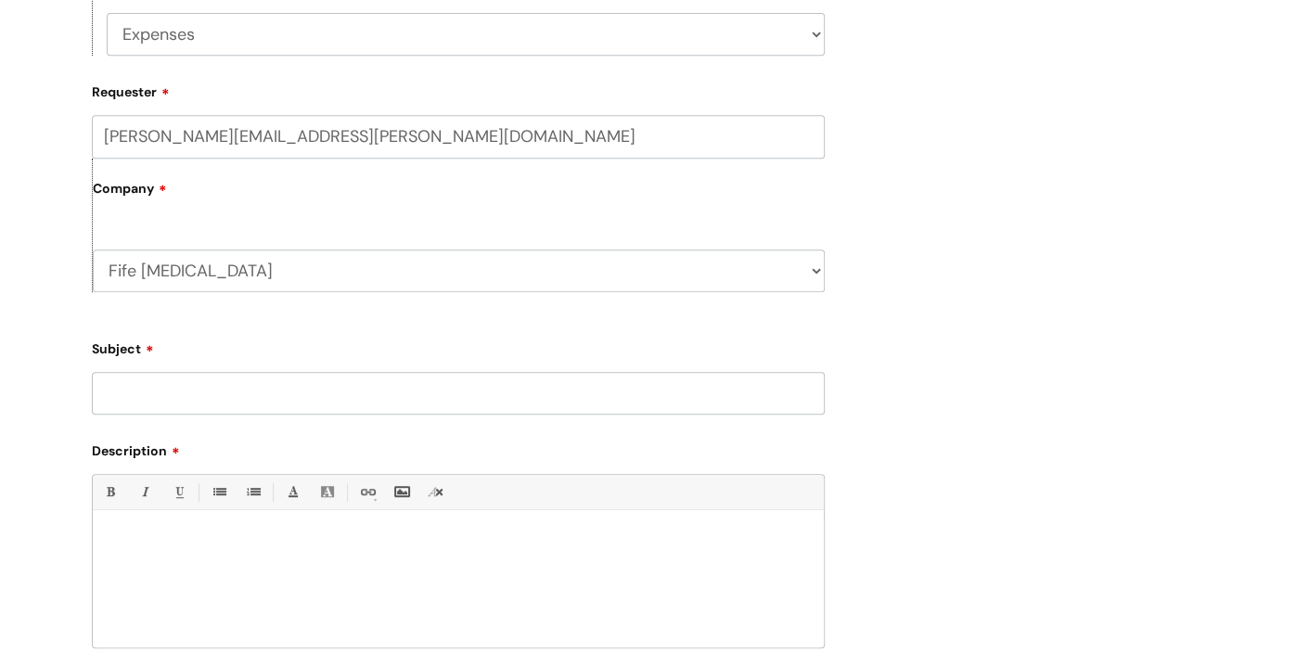
scroll to position [556, 0]
click at [282, 387] on input "Subject" at bounding box center [458, 390] width 733 height 43
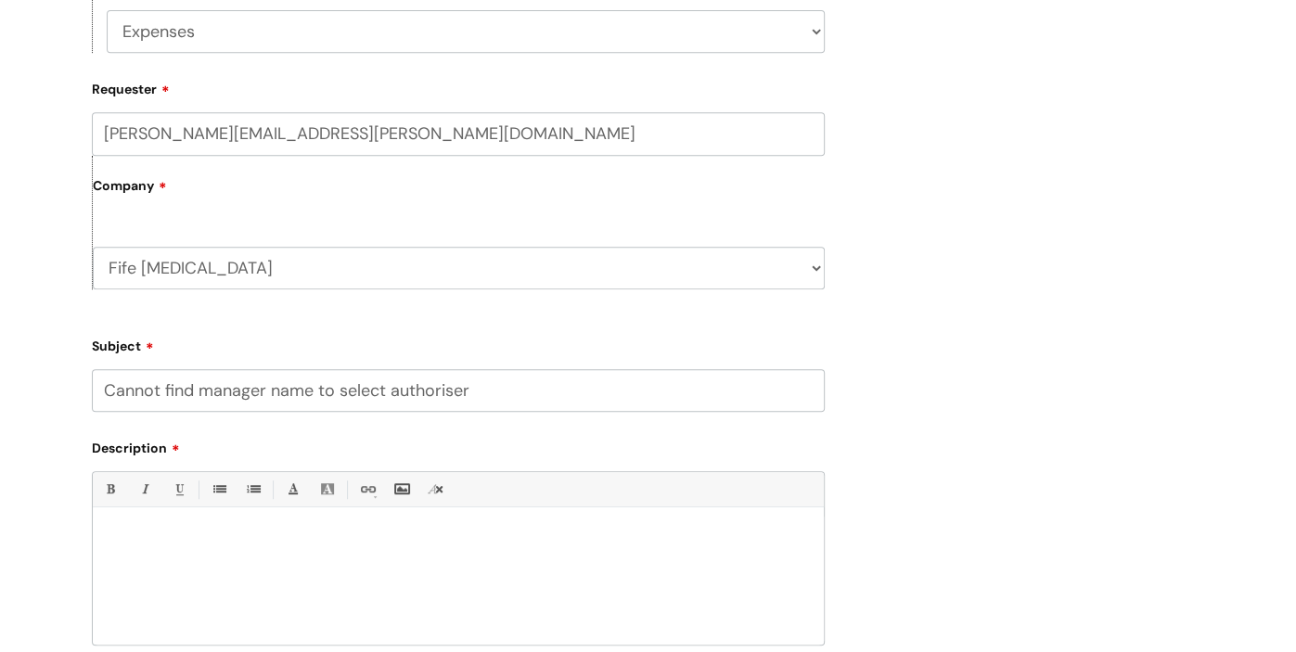
type input "Cannot find manager name to select authoriser"
click at [173, 539] on p at bounding box center [458, 539] width 703 height 17
click at [136, 523] on div at bounding box center [458, 581] width 731 height 128
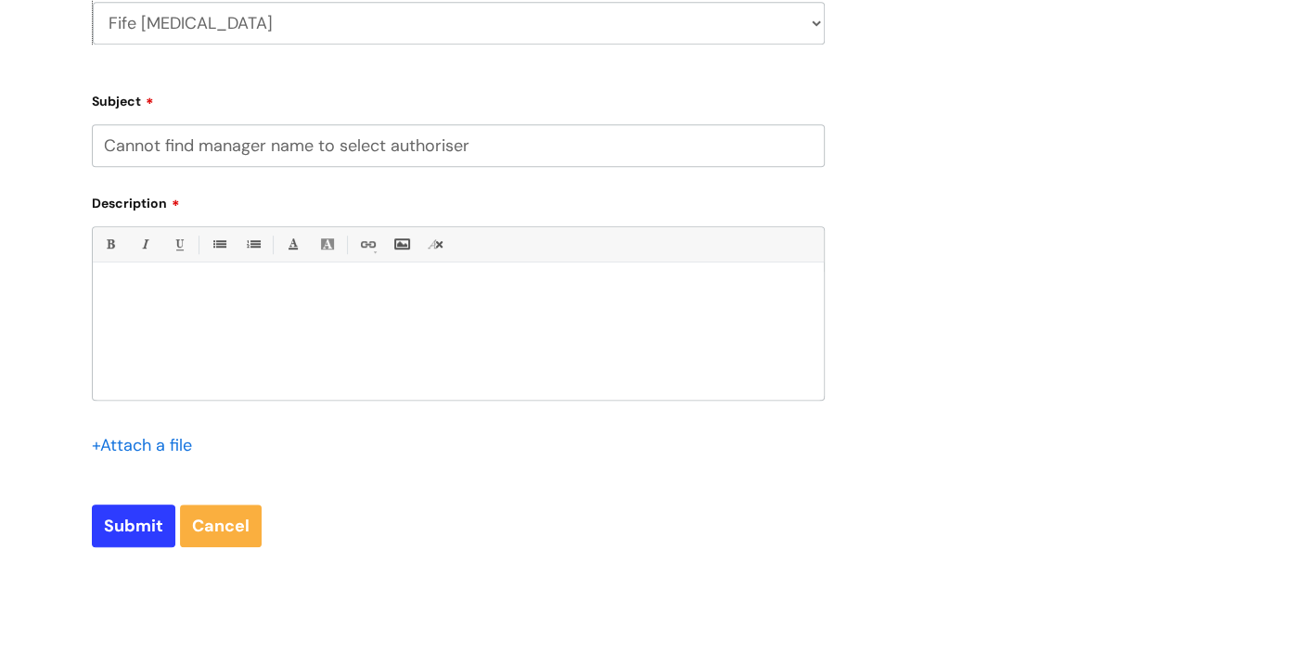
scroll to position [805, 0]
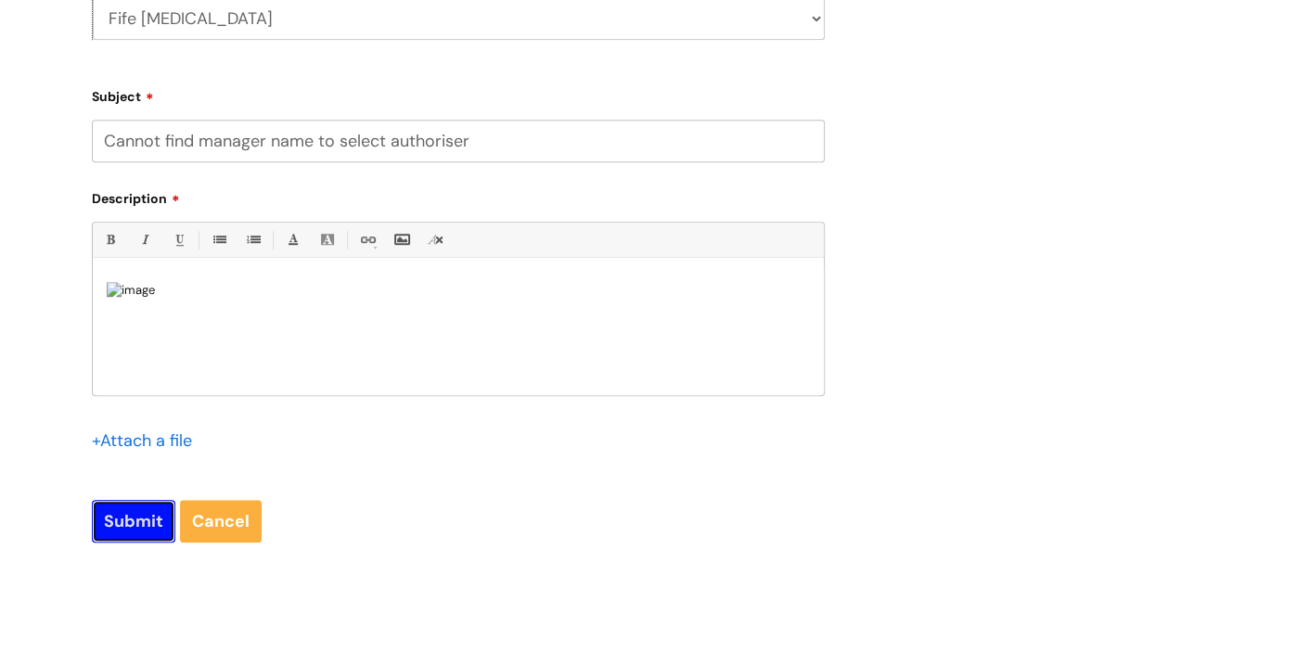
click at [123, 529] on input "Submit" at bounding box center [133, 521] width 83 height 43
type input "Please Wait..."
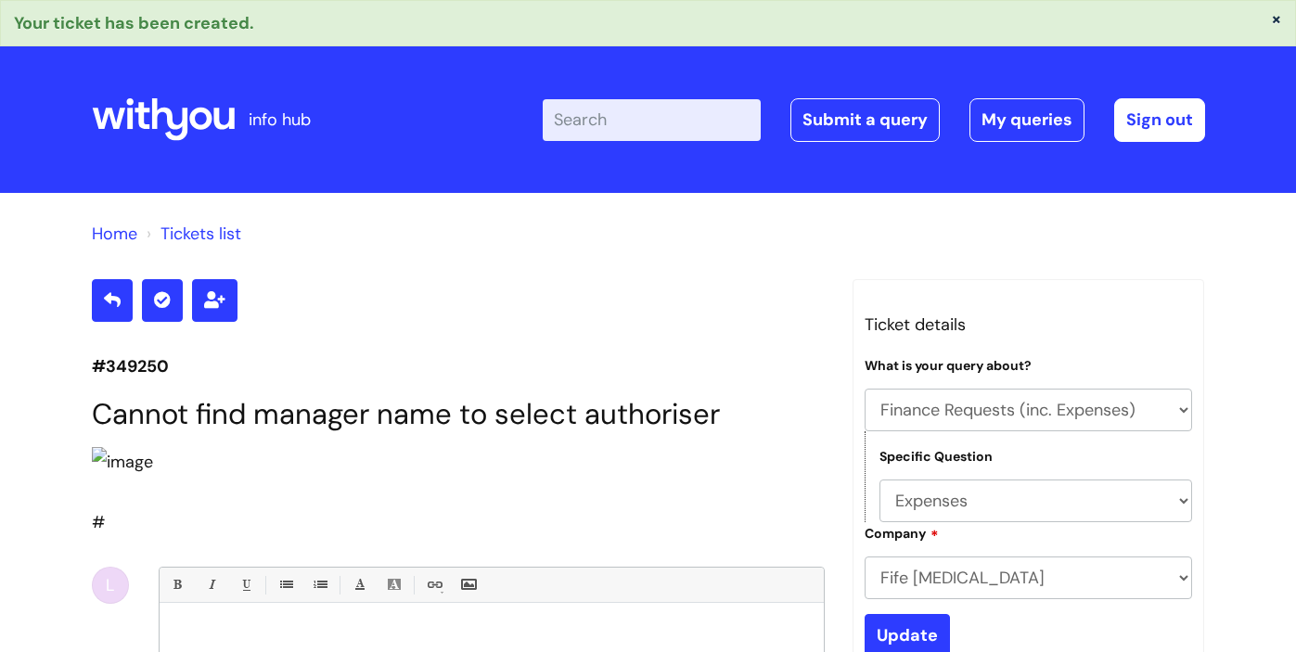
select select "Finance Requests (inc. Expenses)"
select select "Expenses"
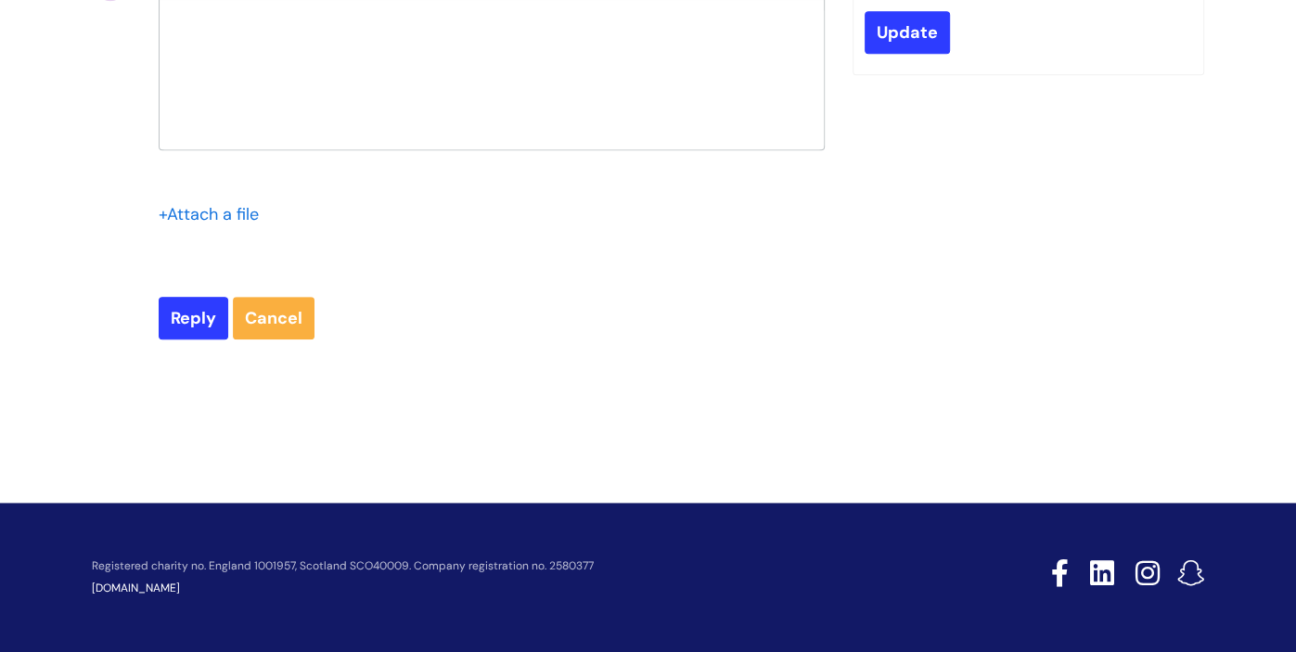
scroll to position [749, 0]
click at [363, 149] on div at bounding box center [492, 79] width 664 height 139
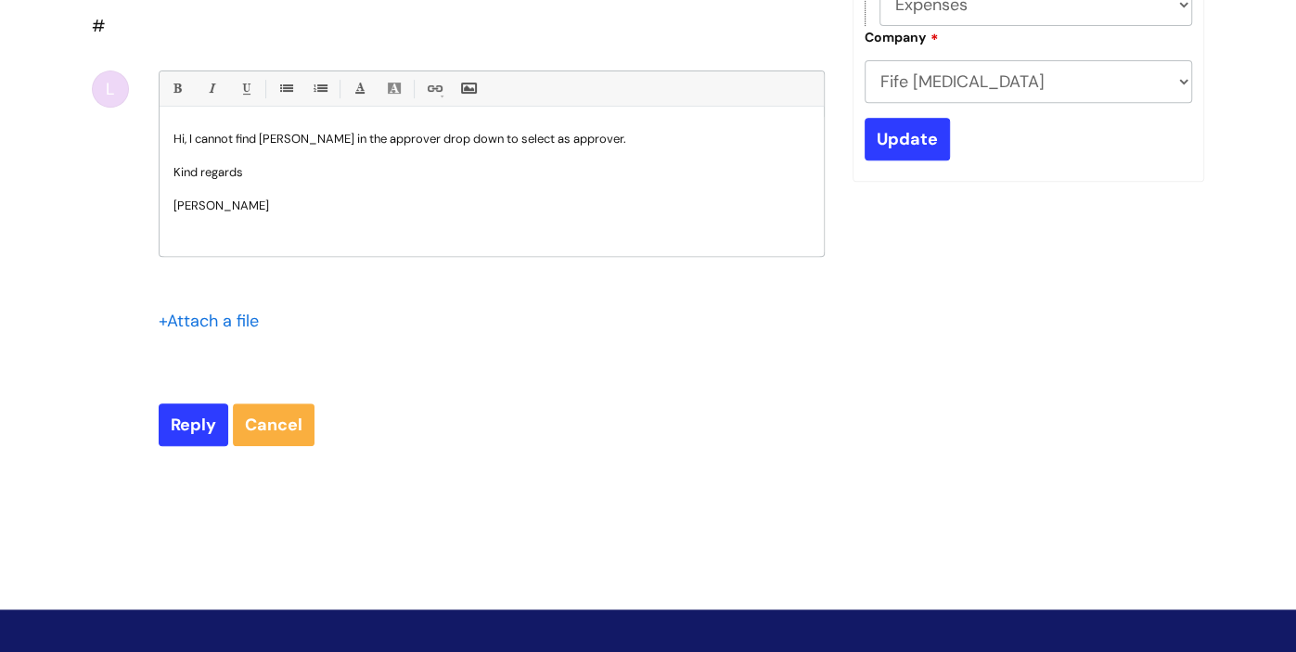
click at [89, 477] on div "#349250 [PERSON_NAME] find manager name to select authoriser # L Bold (Ctrl-B) …" at bounding box center [458, 130] width 761 height 694
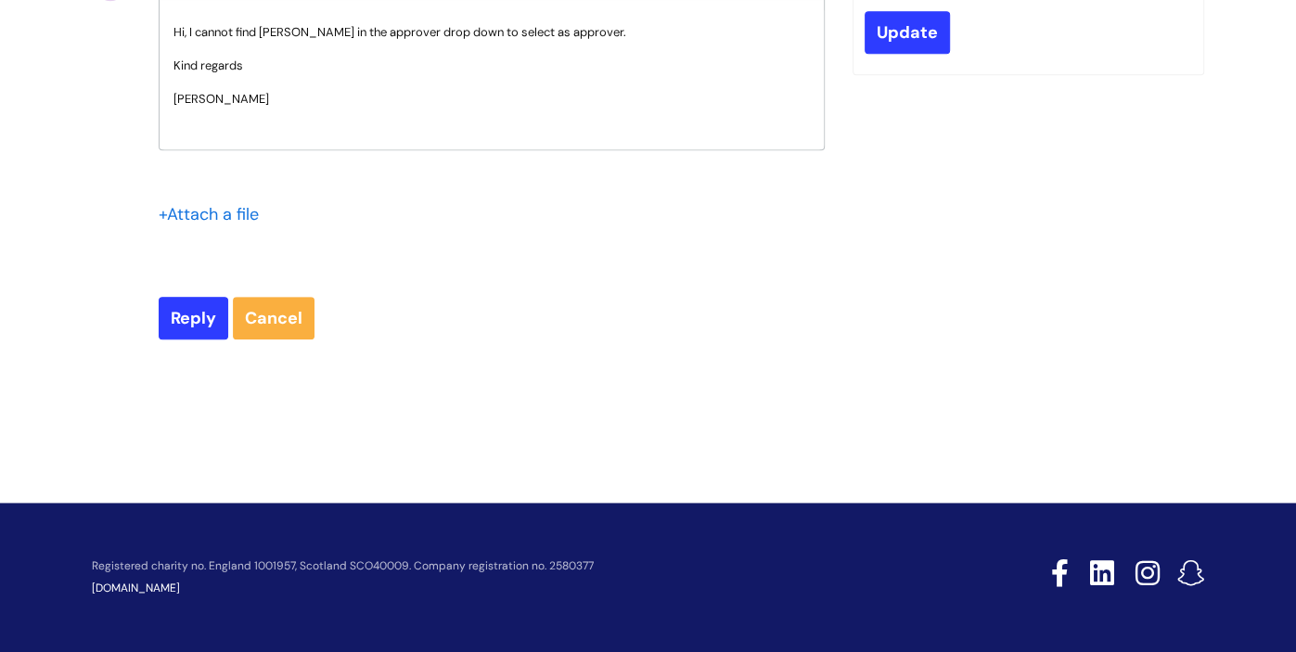
scroll to position [464, 0]
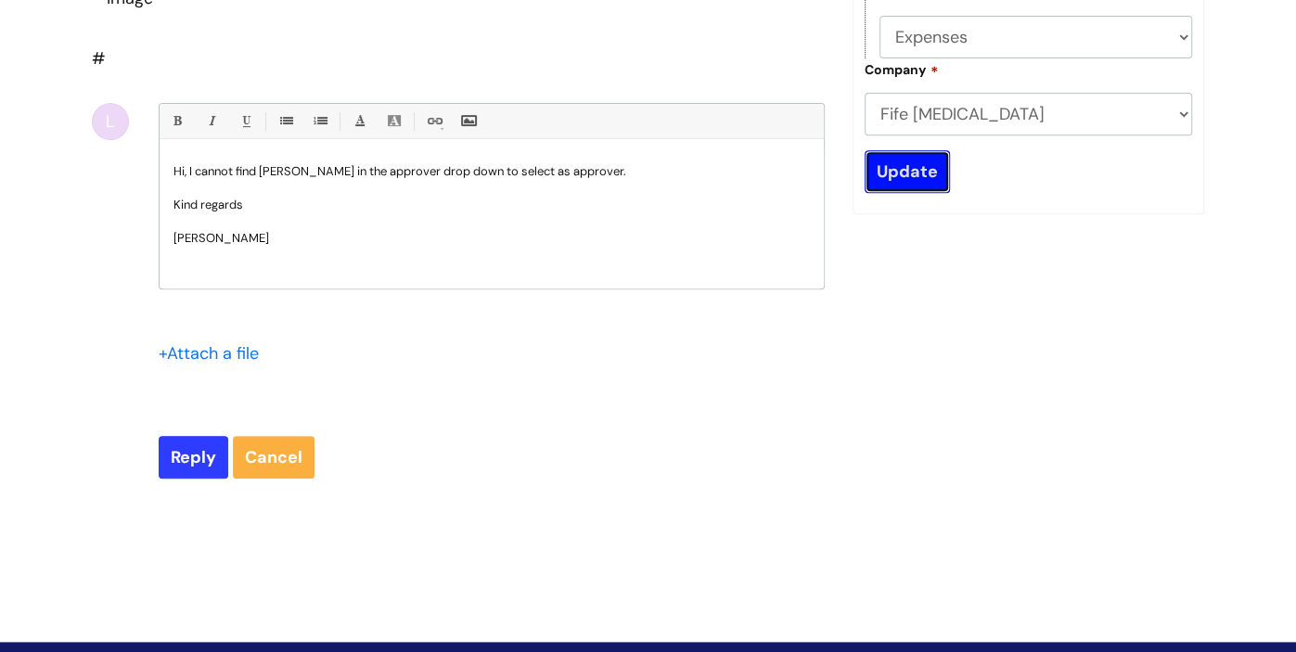
click at [912, 173] on input "Update" at bounding box center [907, 171] width 85 height 43
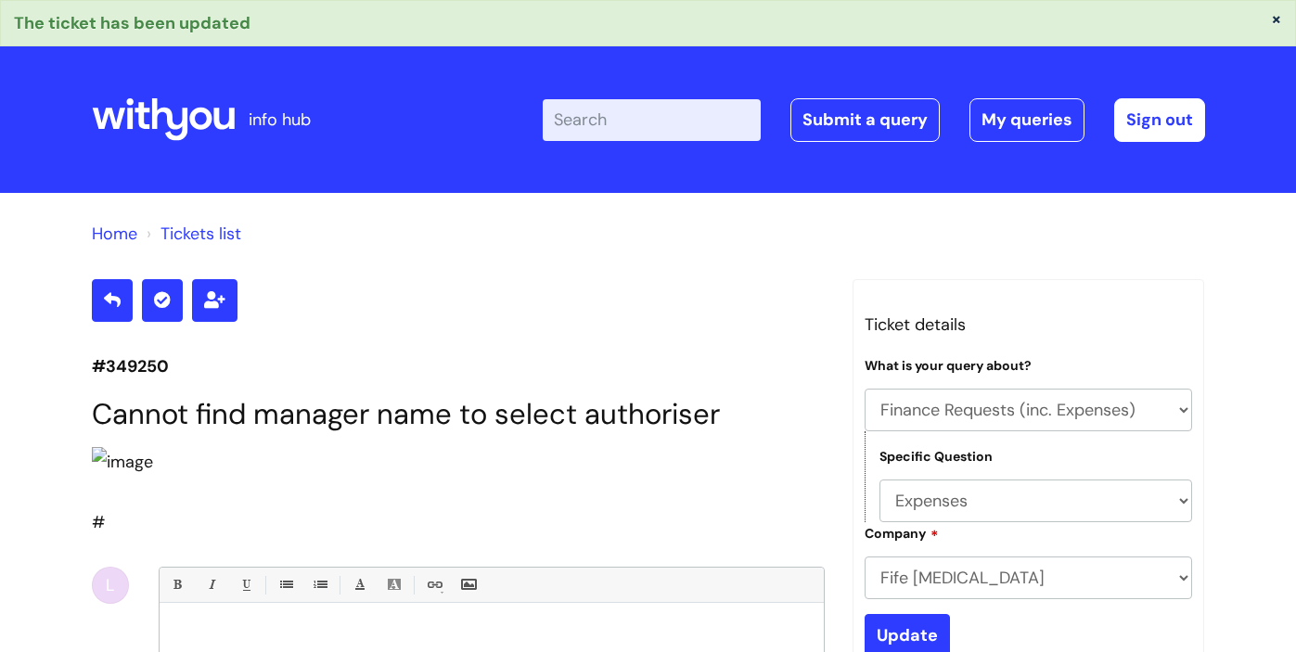
select select "Finance Requests (inc. Expenses)"
select select "Expenses"
click at [1039, 122] on link "My queries" at bounding box center [1026, 119] width 115 height 43
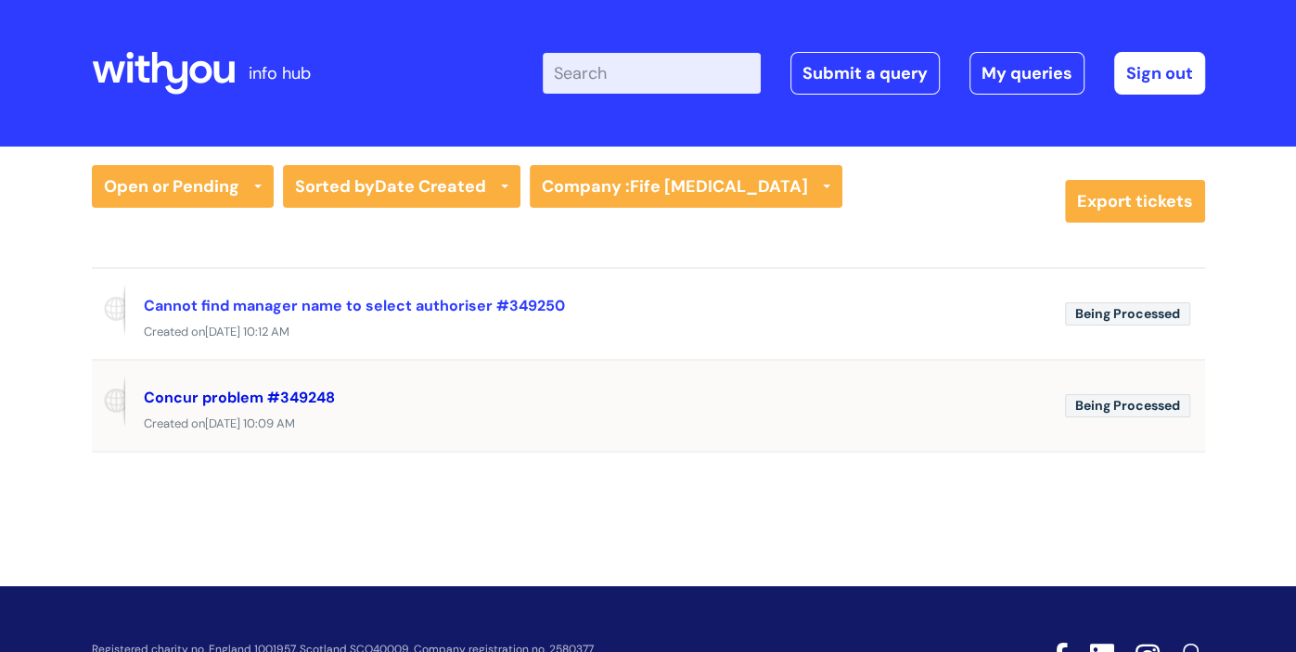
click at [275, 398] on link "Concur problem #349248" at bounding box center [239, 397] width 191 height 19
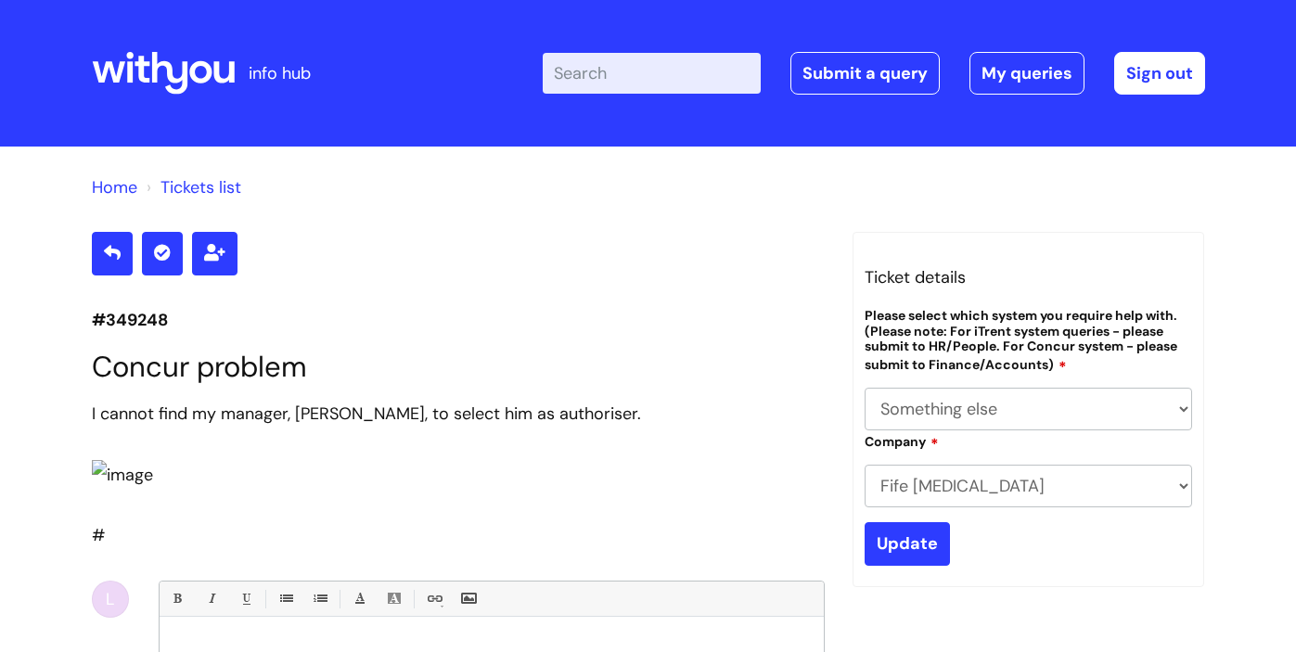
select select "Something else"
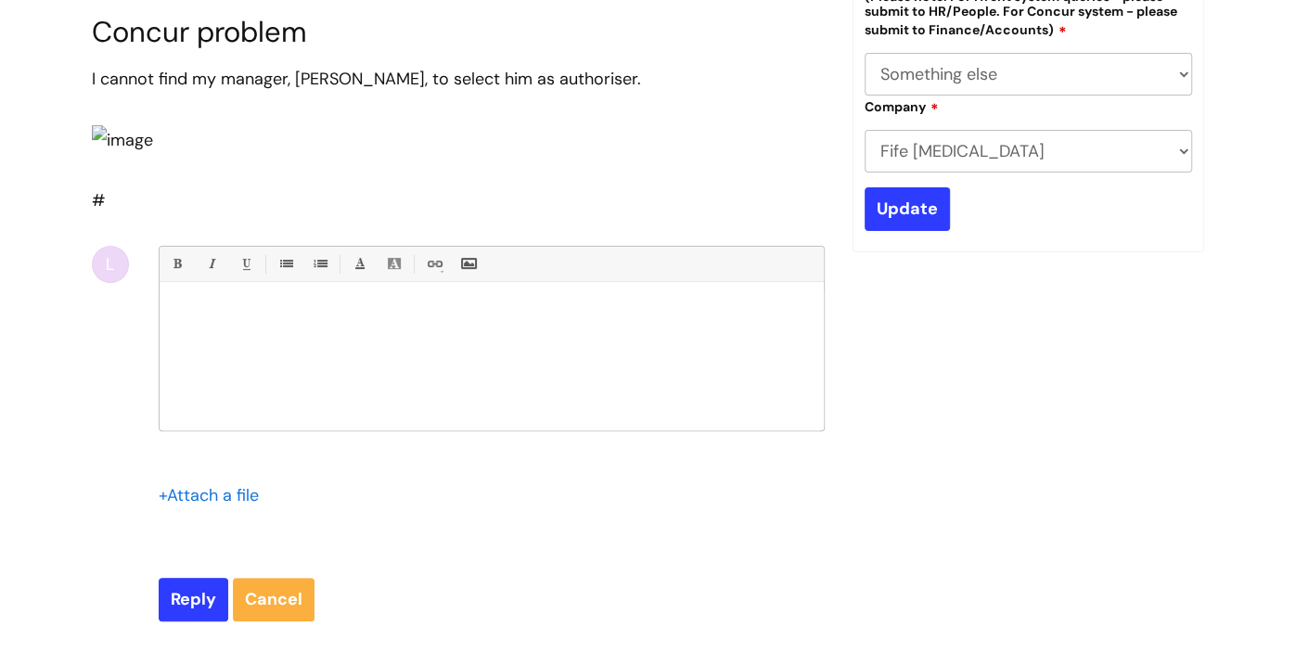
drag, startPoint x: 0, startPoint y: 0, endPoint x: 1136, endPoint y: 313, distance: 1177.8
click at [1123, 326] on div "#349248 Concur problem I cannot find my manager, [PERSON_NAME], to select him a…" at bounding box center [648, 273] width 1141 height 753
